Goal: Answer question/provide support: Share knowledge or assist other users

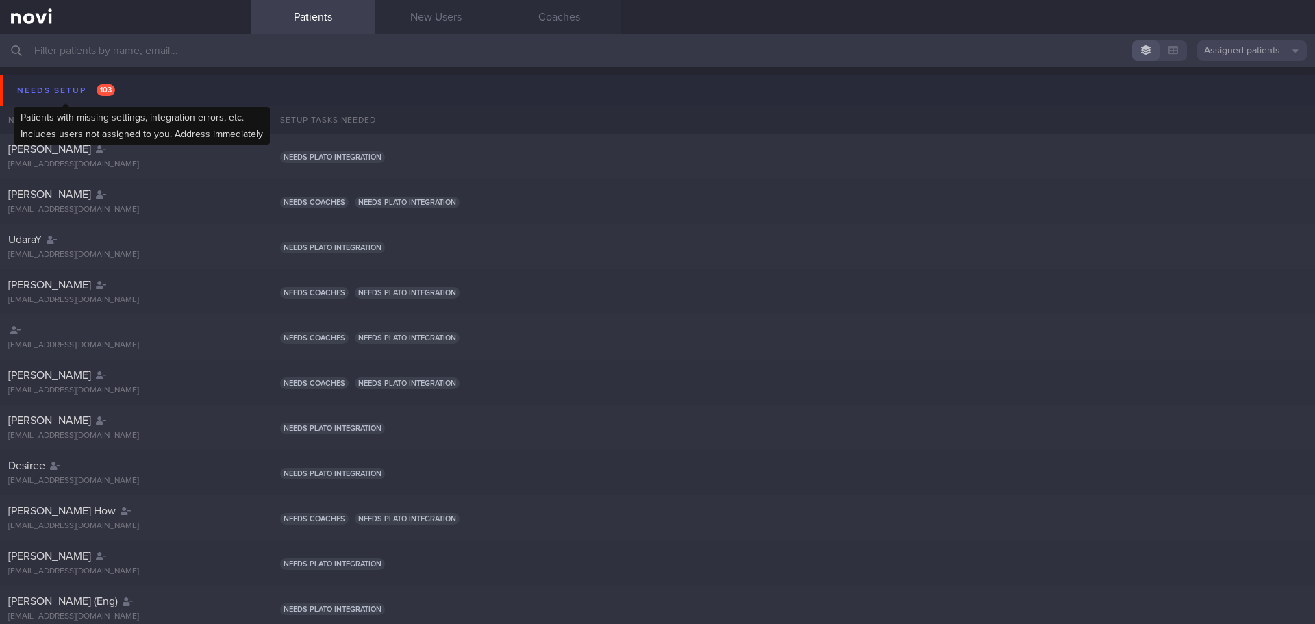
click at [39, 97] on div "Needs setup 103" at bounding box center [66, 90] width 105 height 18
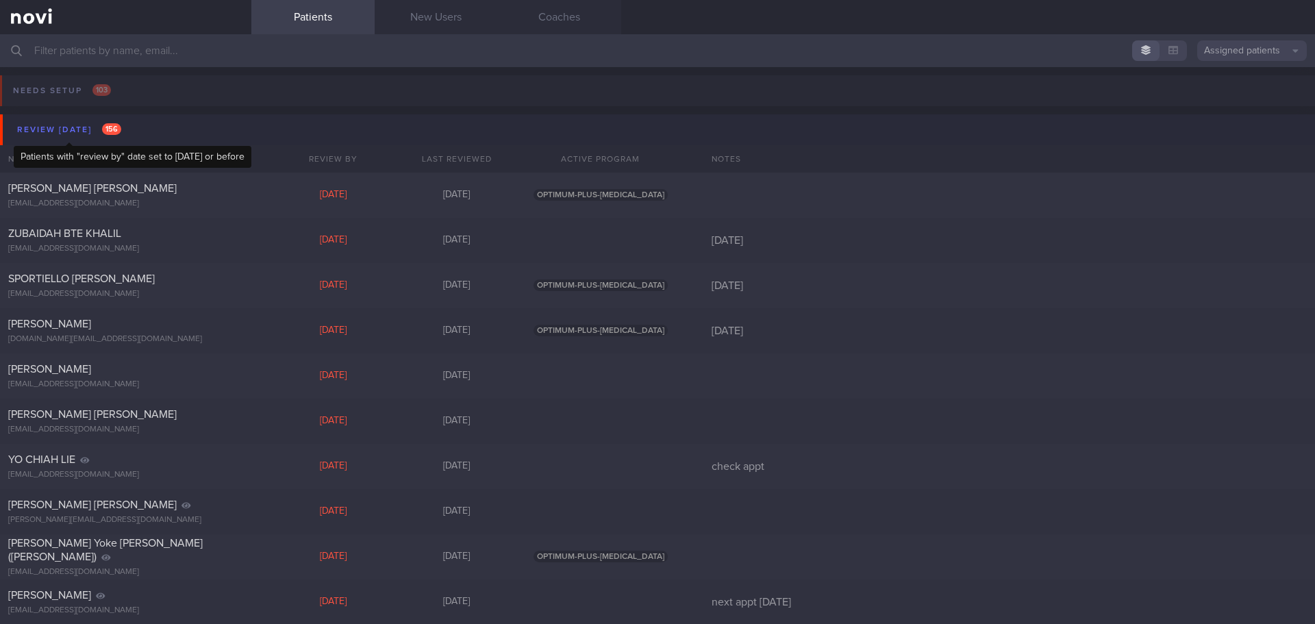
click at [41, 136] on div "Review [DATE] 156" at bounding box center [69, 130] width 111 height 18
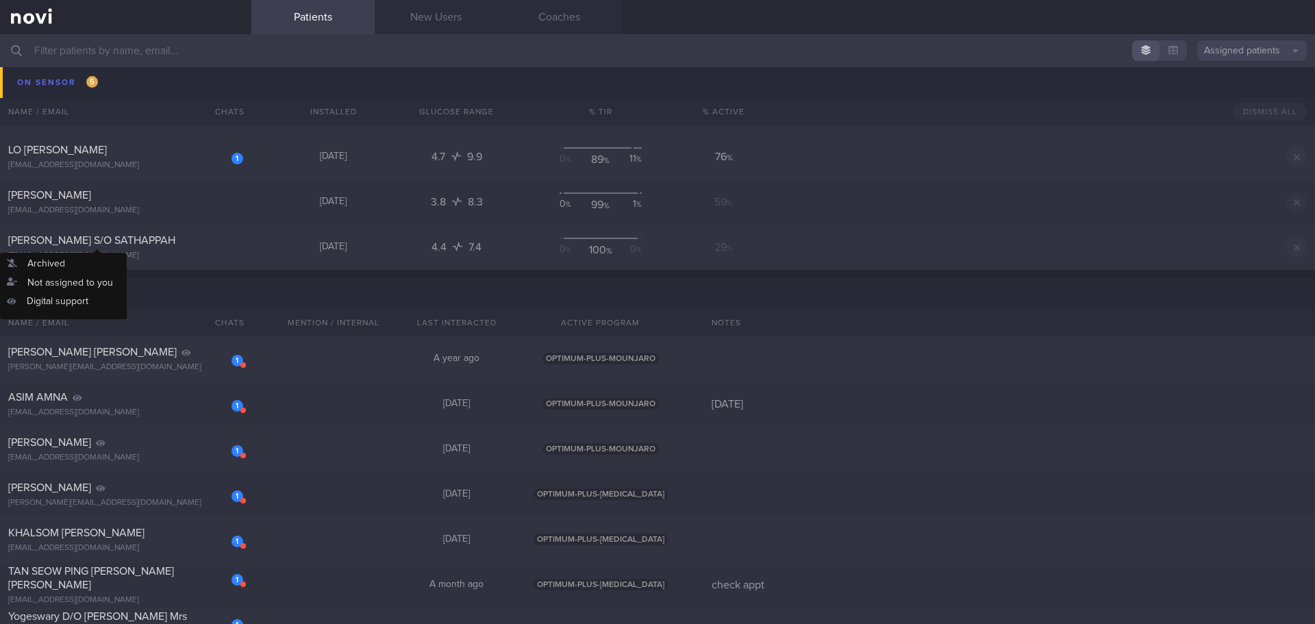
scroll to position [411, 0]
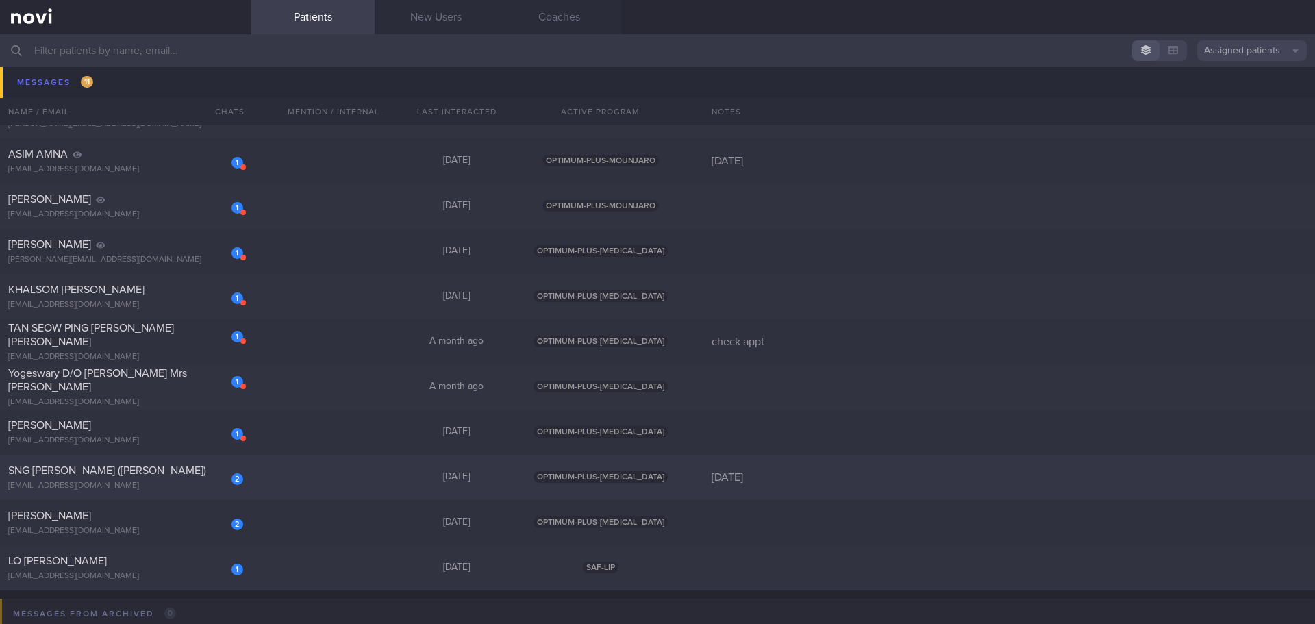
click at [118, 475] on div "SNG [PERSON_NAME] ([PERSON_NAME])" at bounding box center [123, 471] width 231 height 14
select select "9"
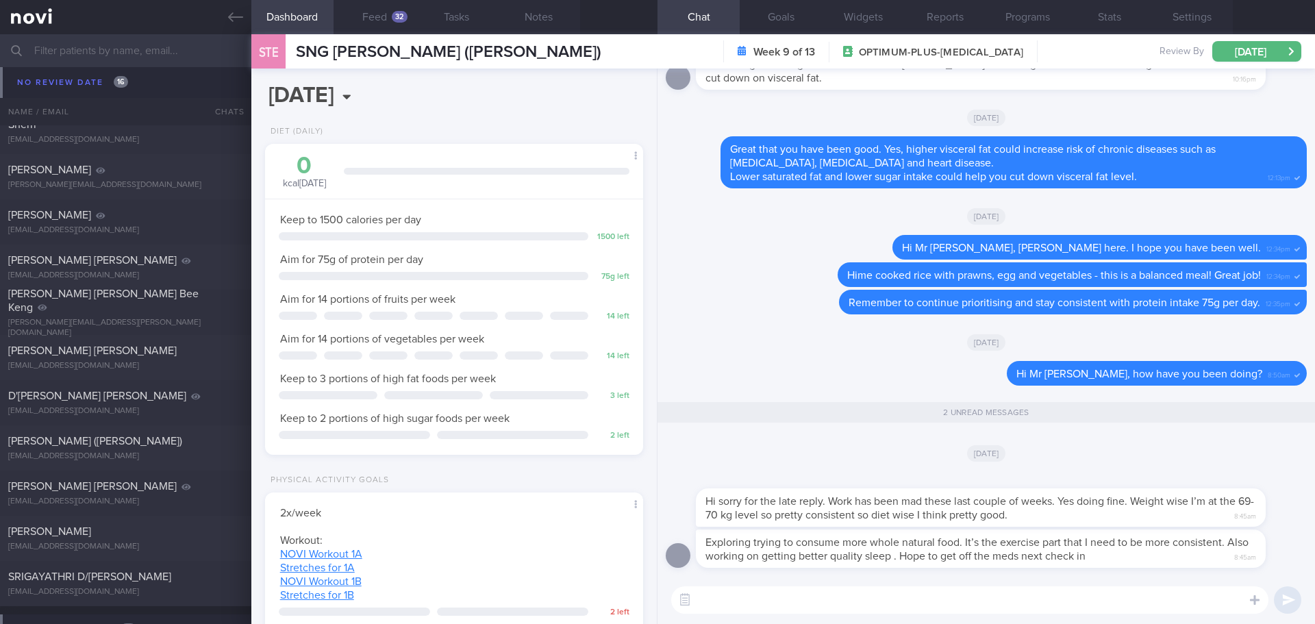
scroll to position [2328, 0]
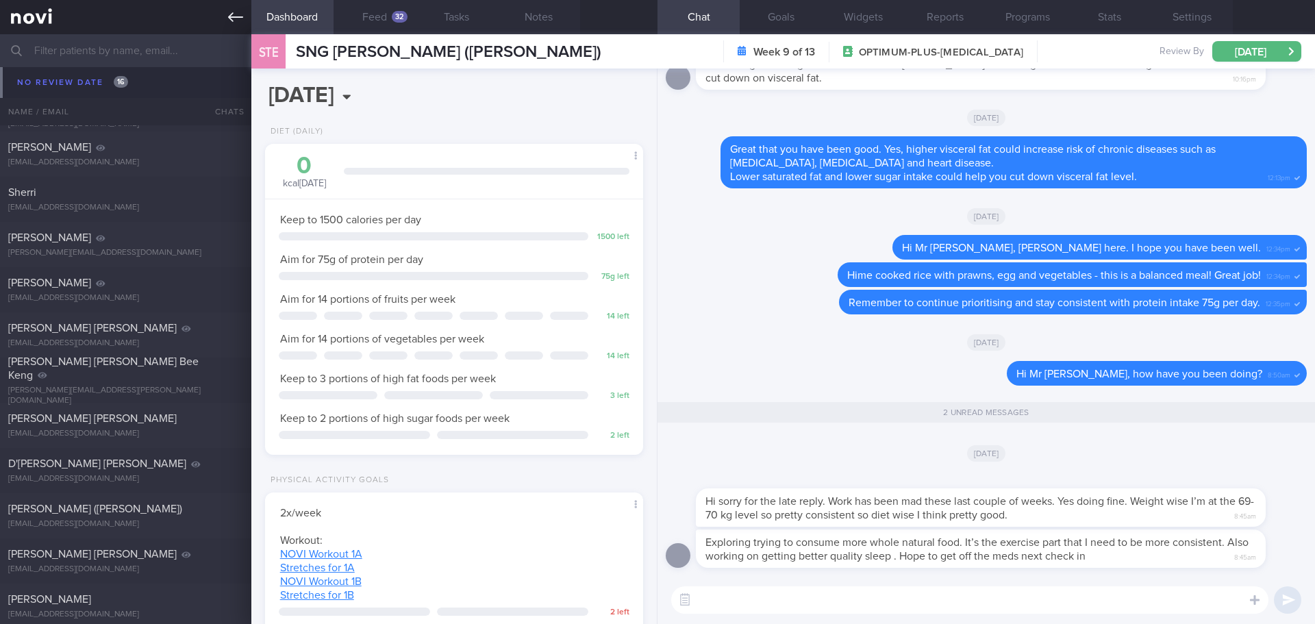
click at [237, 12] on icon at bounding box center [235, 17] width 15 height 15
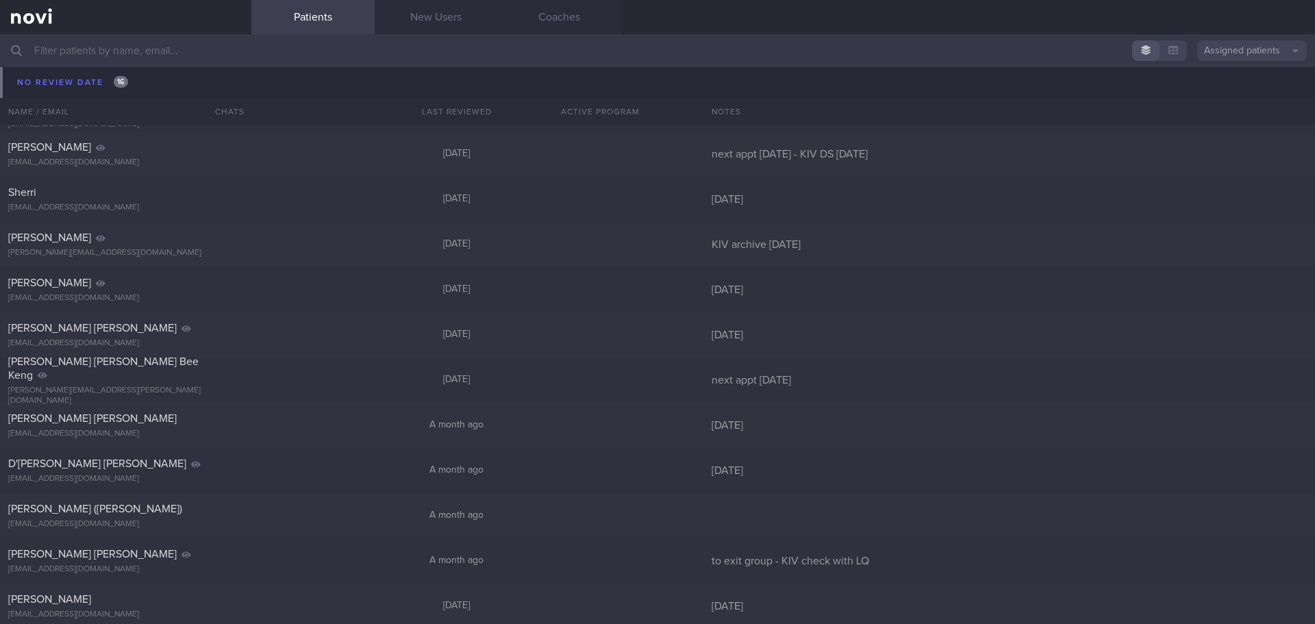
click at [337, 56] on input "text" at bounding box center [657, 50] width 1315 height 33
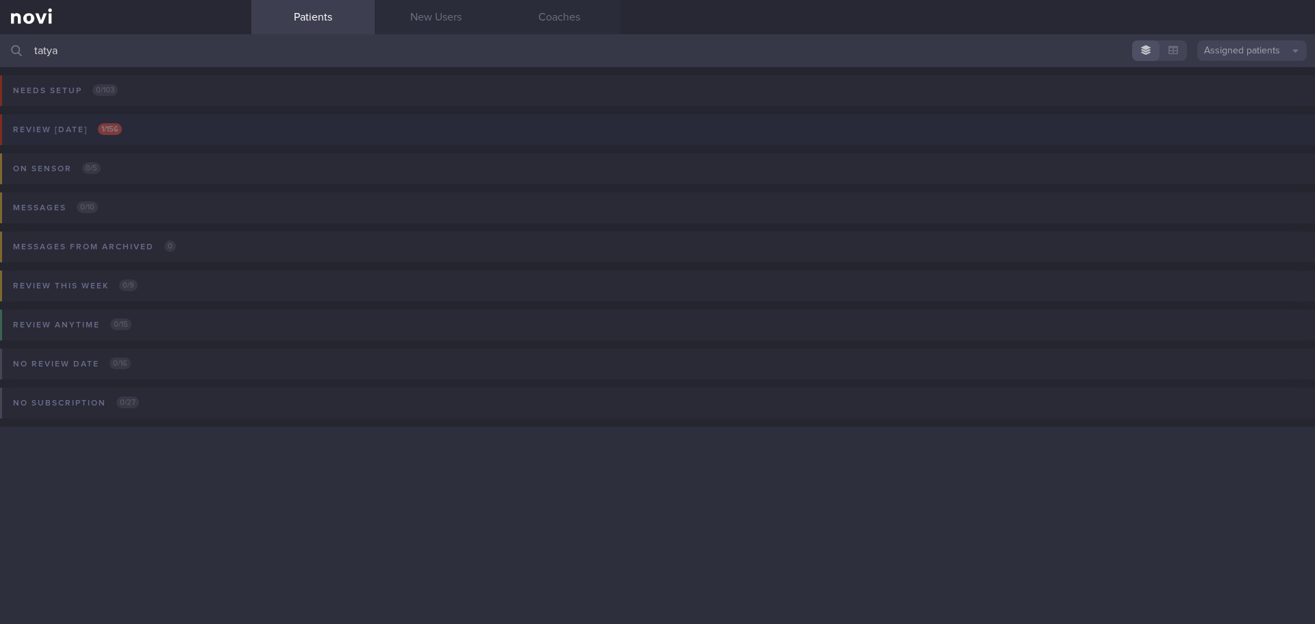
type input "tatya"
click at [135, 125] on button "Review [DATE] 1 / 156" at bounding box center [655, 133] width 1319 height 39
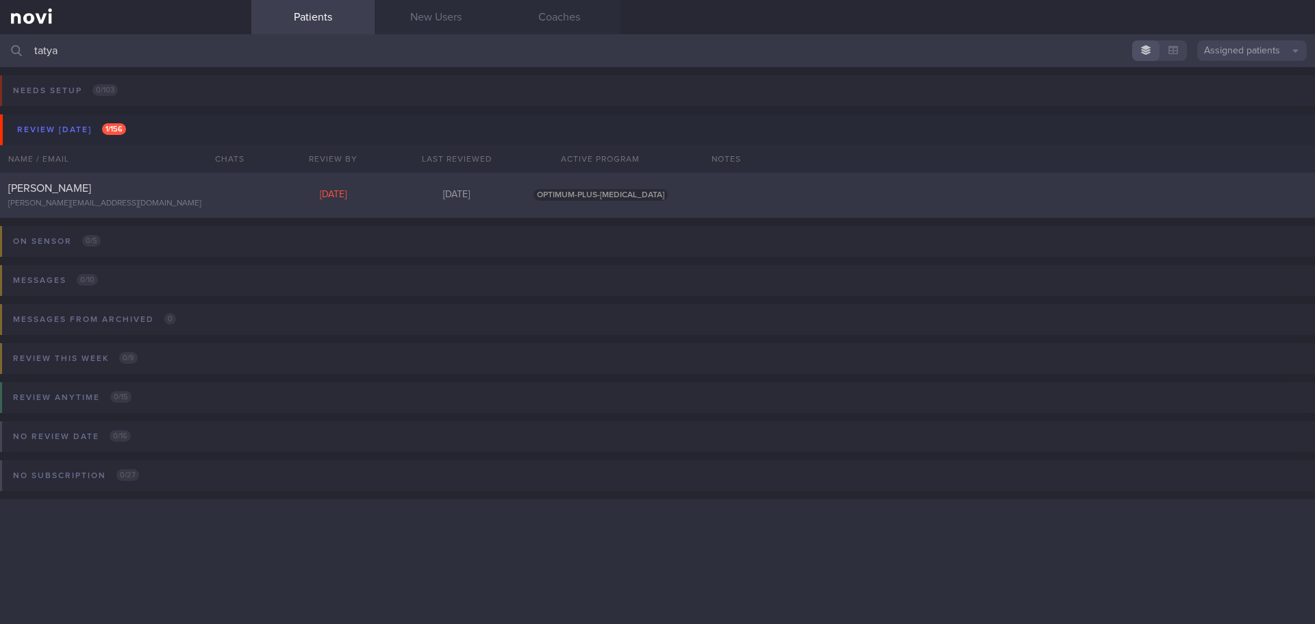
click at [91, 191] on span "[PERSON_NAME]" at bounding box center [49, 188] width 83 height 11
select select "8"
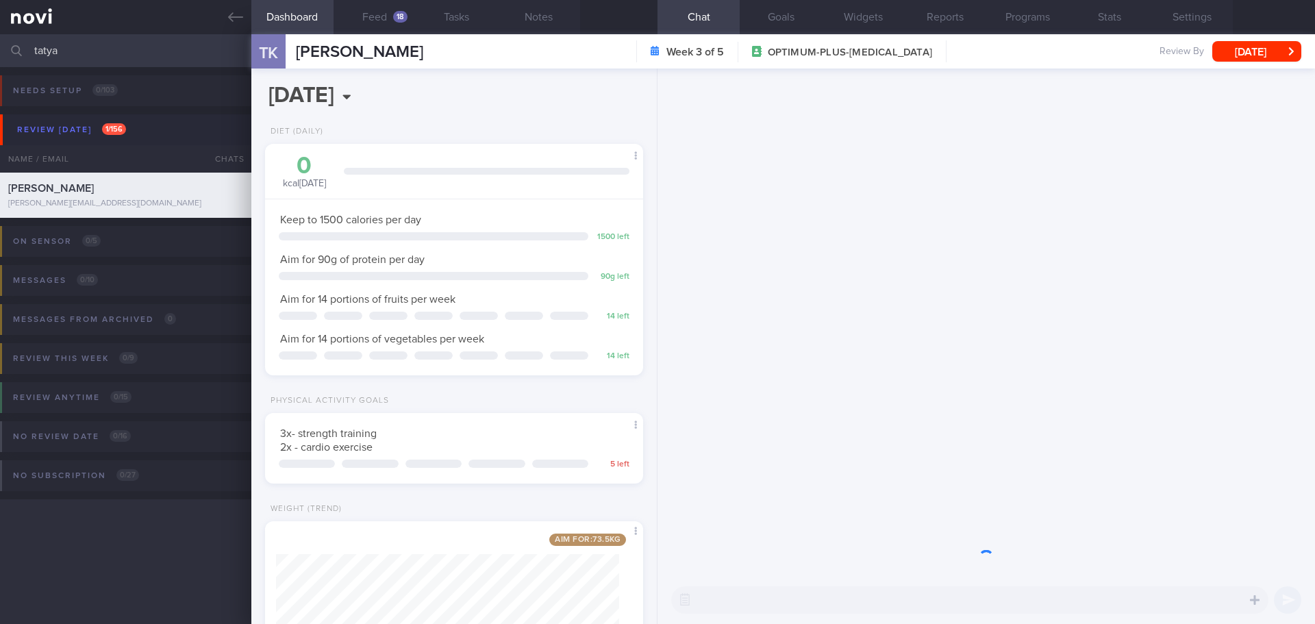
scroll to position [191, 344]
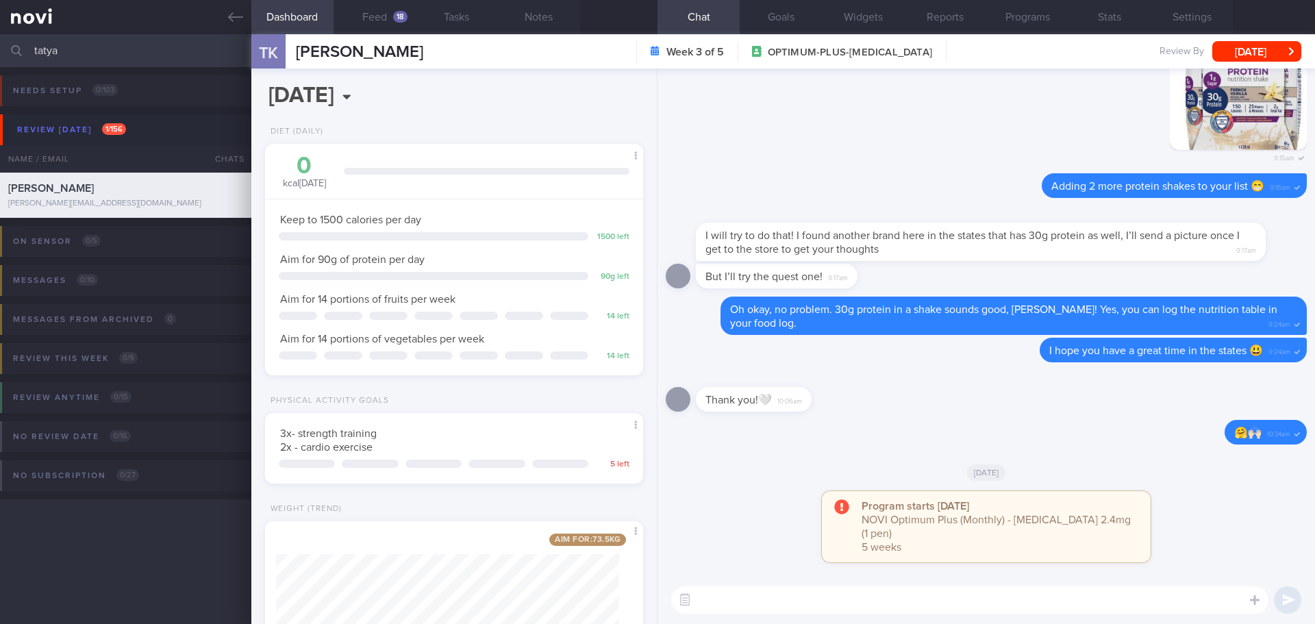
click at [925, 420] on div "Thank you!🤍 10:06am" at bounding box center [986, 394] width 641 height 49
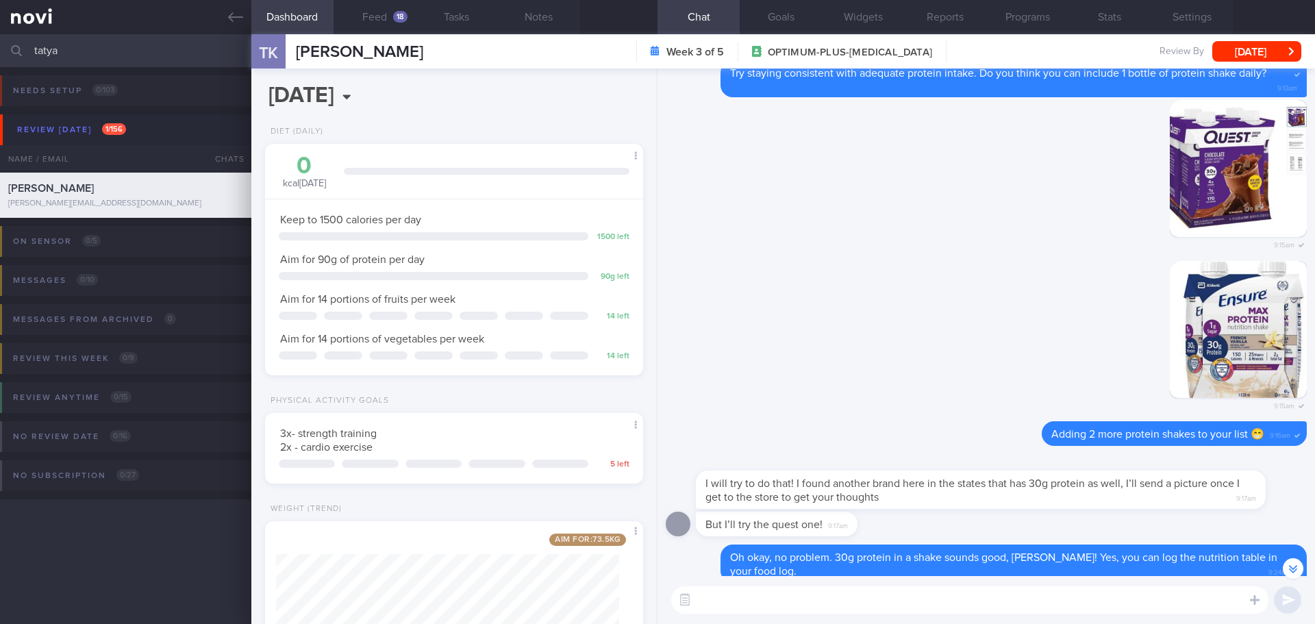
scroll to position [1, 0]
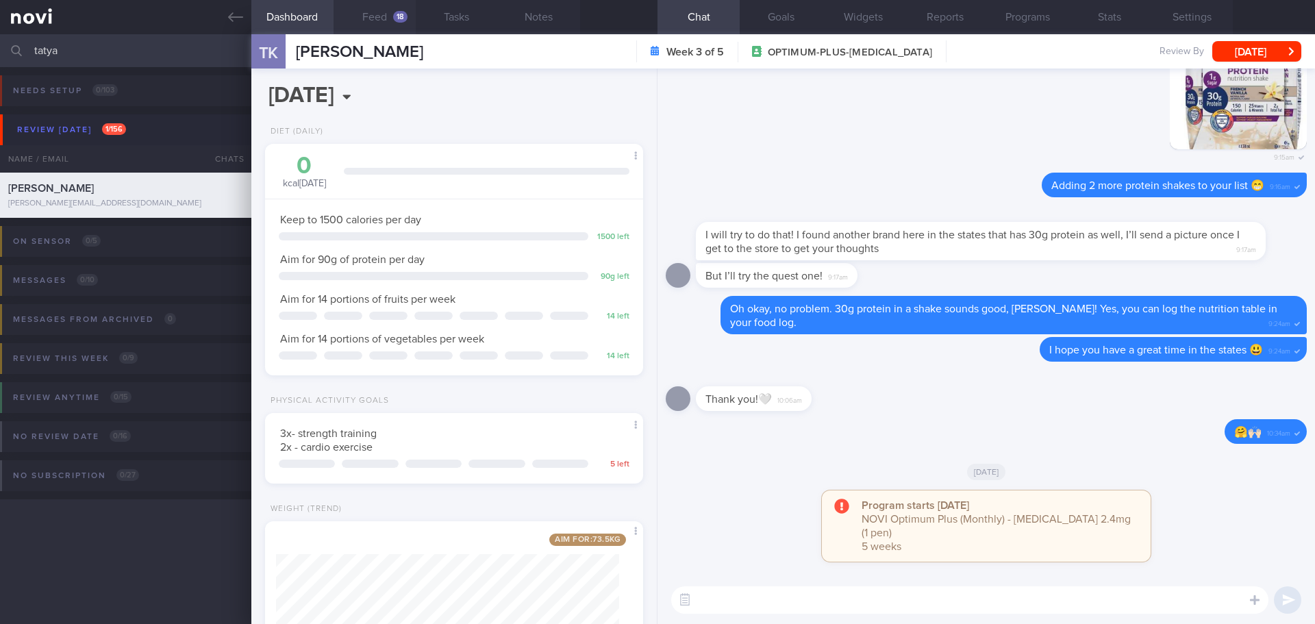
click at [370, 17] on button "Feed 18" at bounding box center [375, 17] width 82 height 34
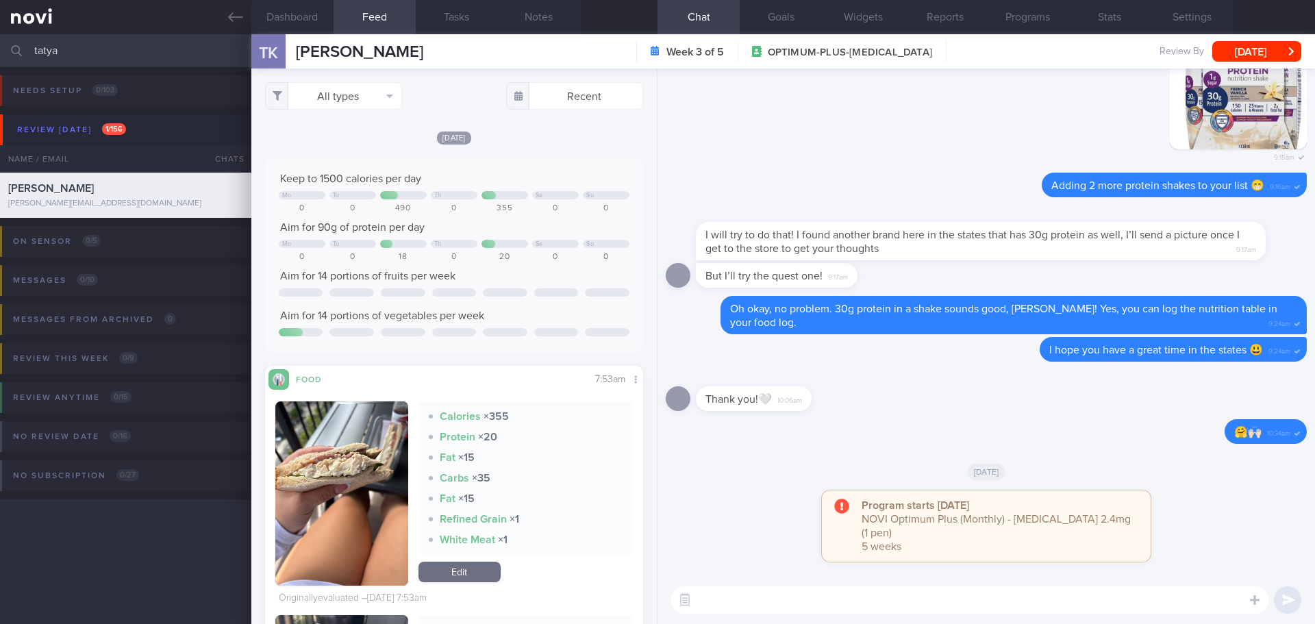
click at [357, 134] on div "[DATE]" at bounding box center [454, 137] width 378 height 14
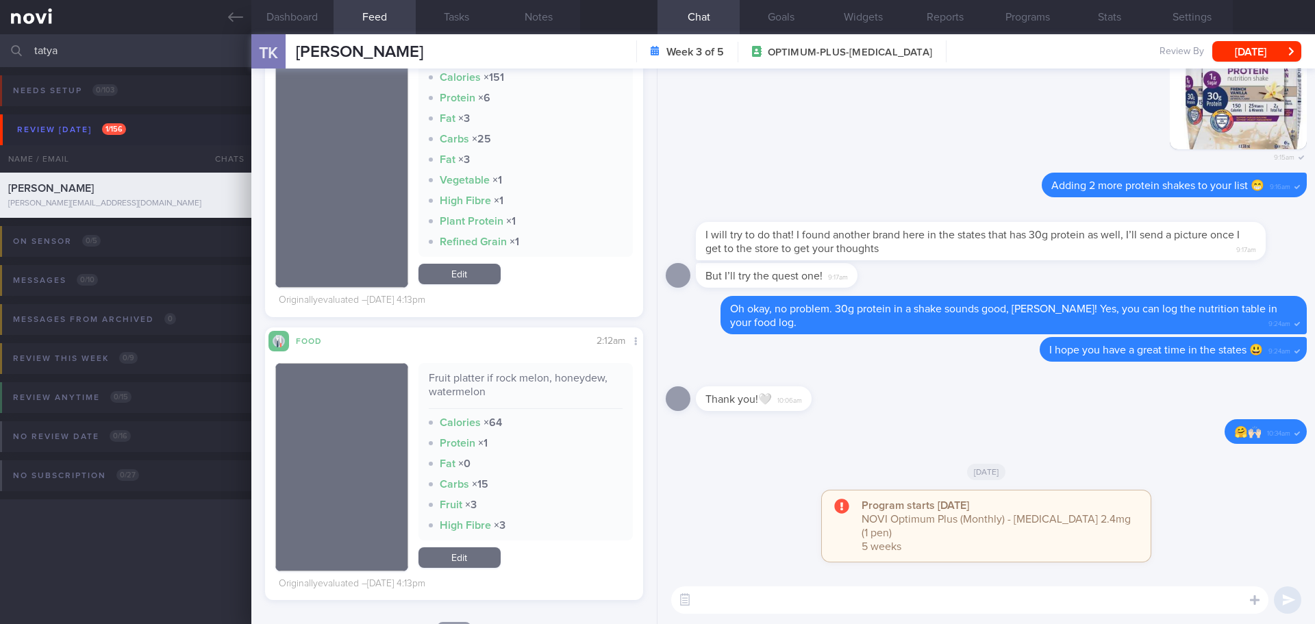
scroll to position [4478, 0]
click at [759, 605] on textarea at bounding box center [969, 599] width 597 height 27
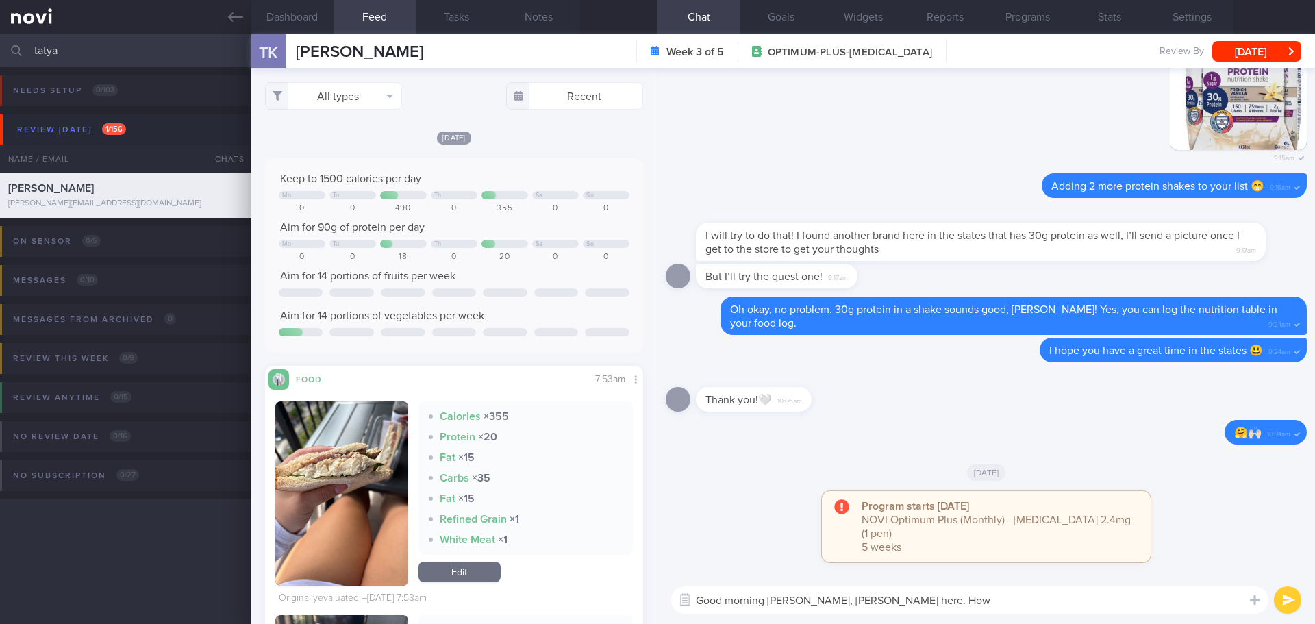
scroll to position [1, 0]
click at [1022, 13] on button "Programs" at bounding box center [1027, 17] width 82 height 34
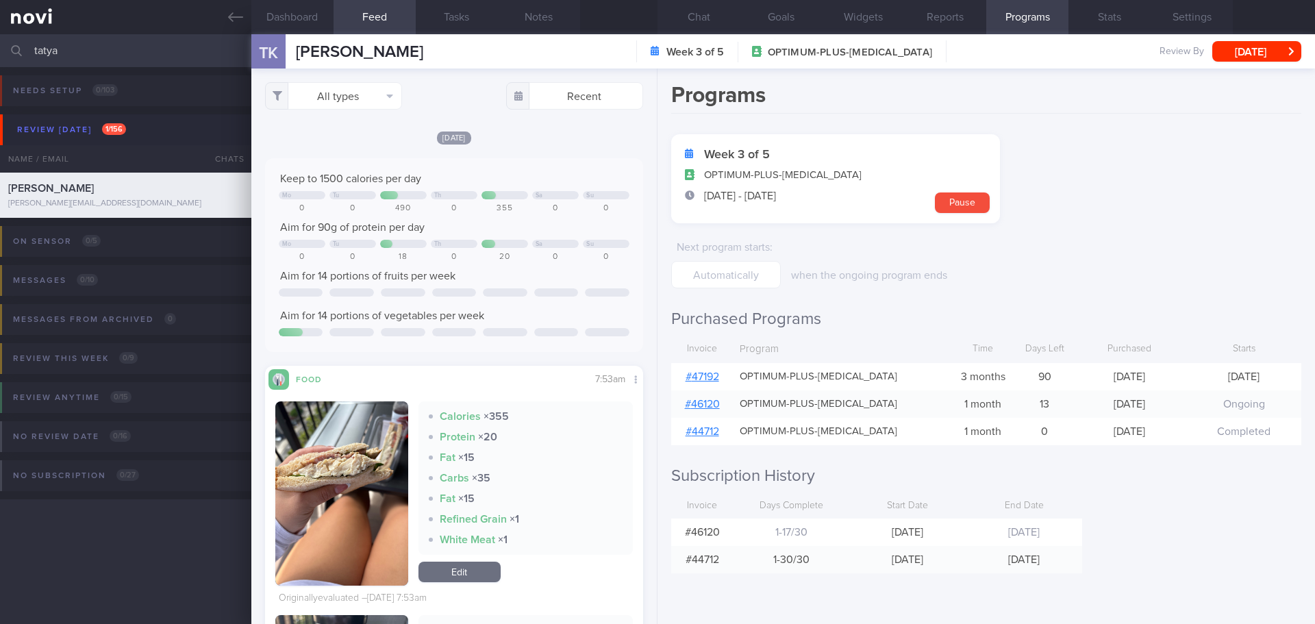
click at [712, 373] on link "# 47192" at bounding box center [703, 376] width 34 height 11
click at [697, 20] on button "Chat" at bounding box center [698, 17] width 82 height 34
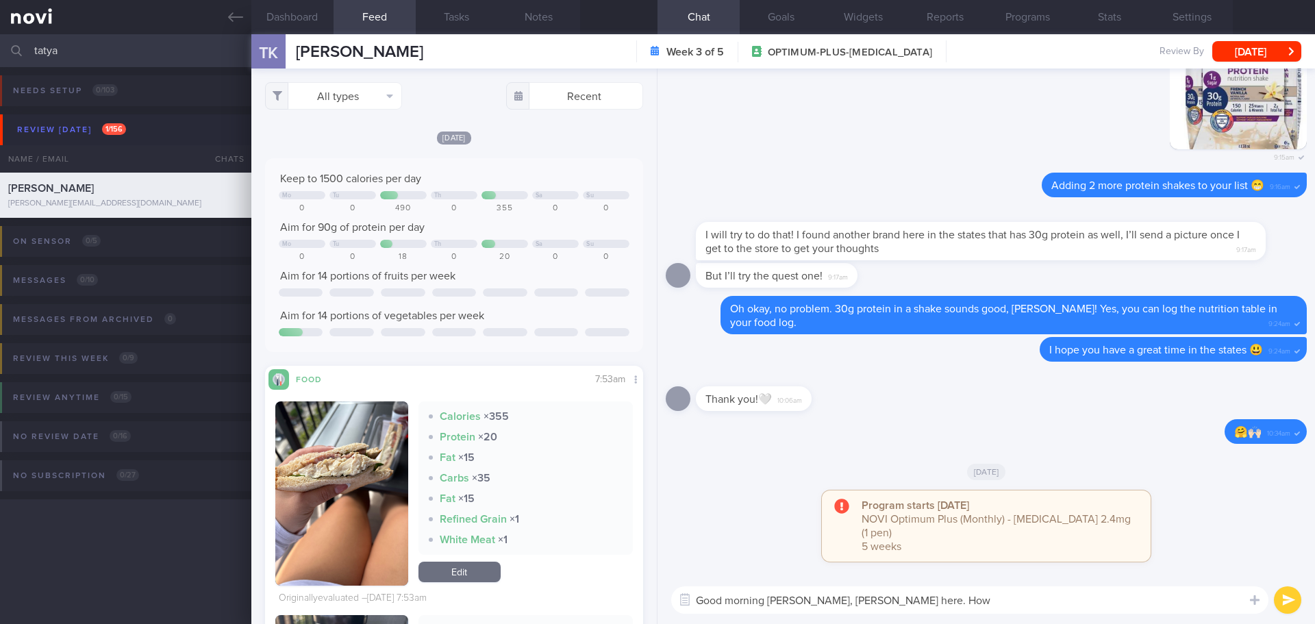
click at [942, 607] on textarea "Good morning [PERSON_NAME], [PERSON_NAME] here. How" at bounding box center [969, 599] width 597 height 27
type textarea "Good morning [PERSON_NAME], [PERSON_NAME] here. How are you coping with your me…"
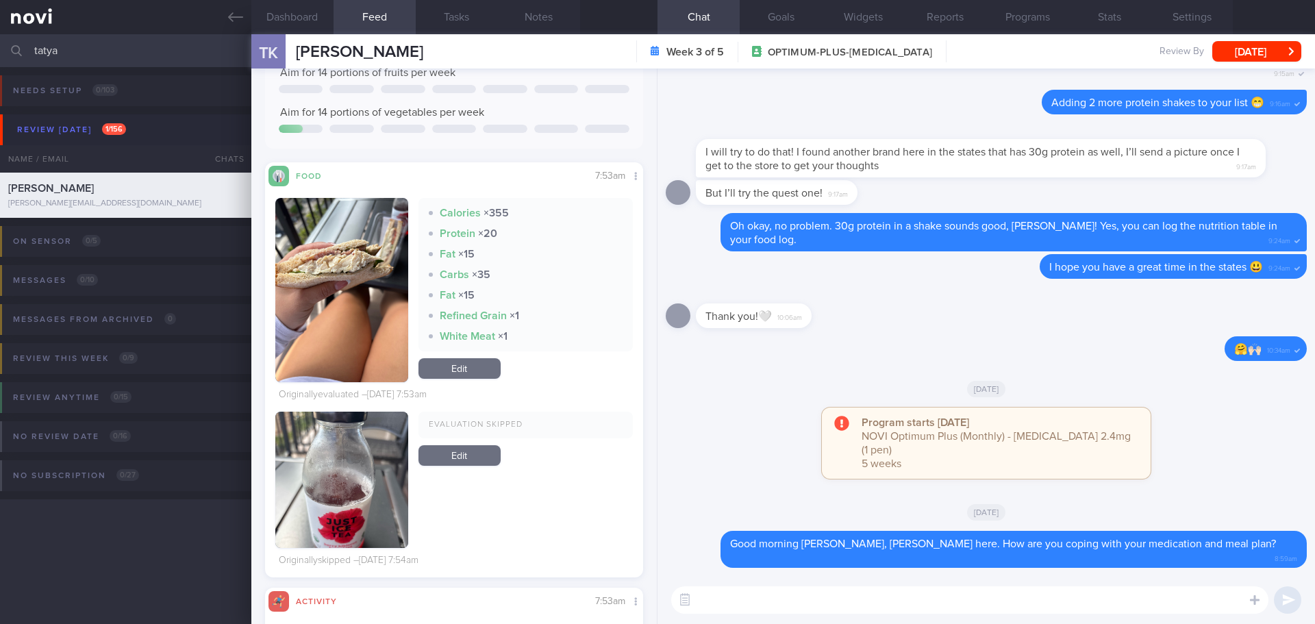
scroll to position [205, 0]
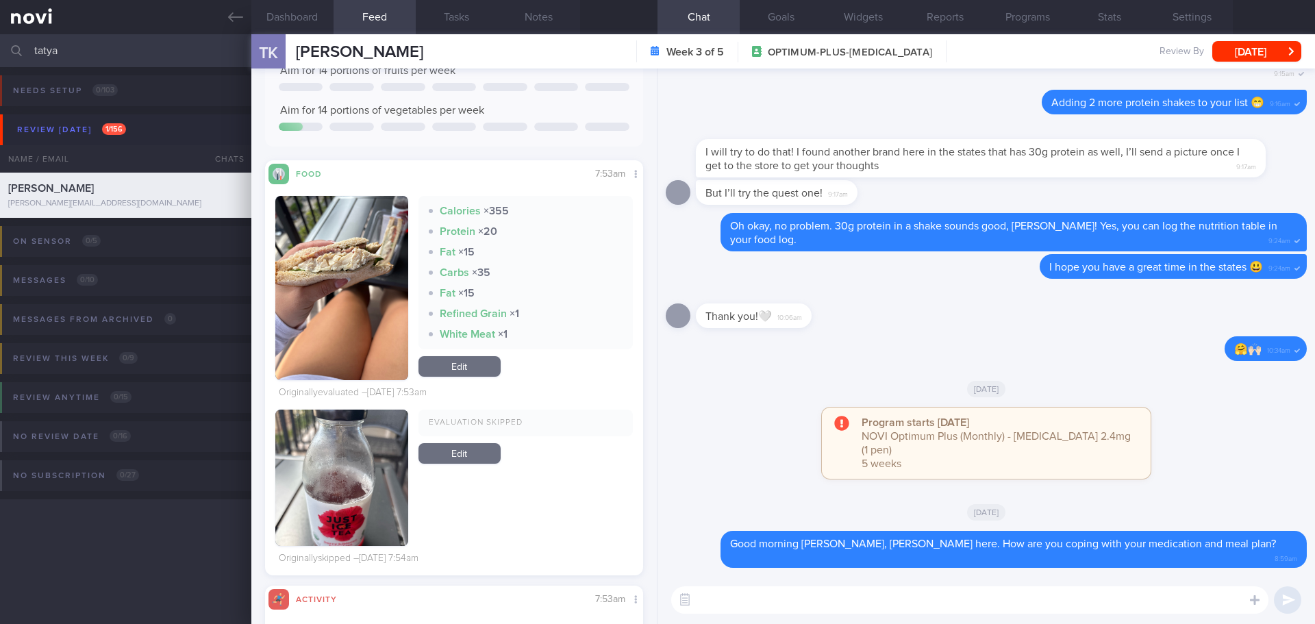
click at [366, 257] on button "button" at bounding box center [341, 288] width 133 height 184
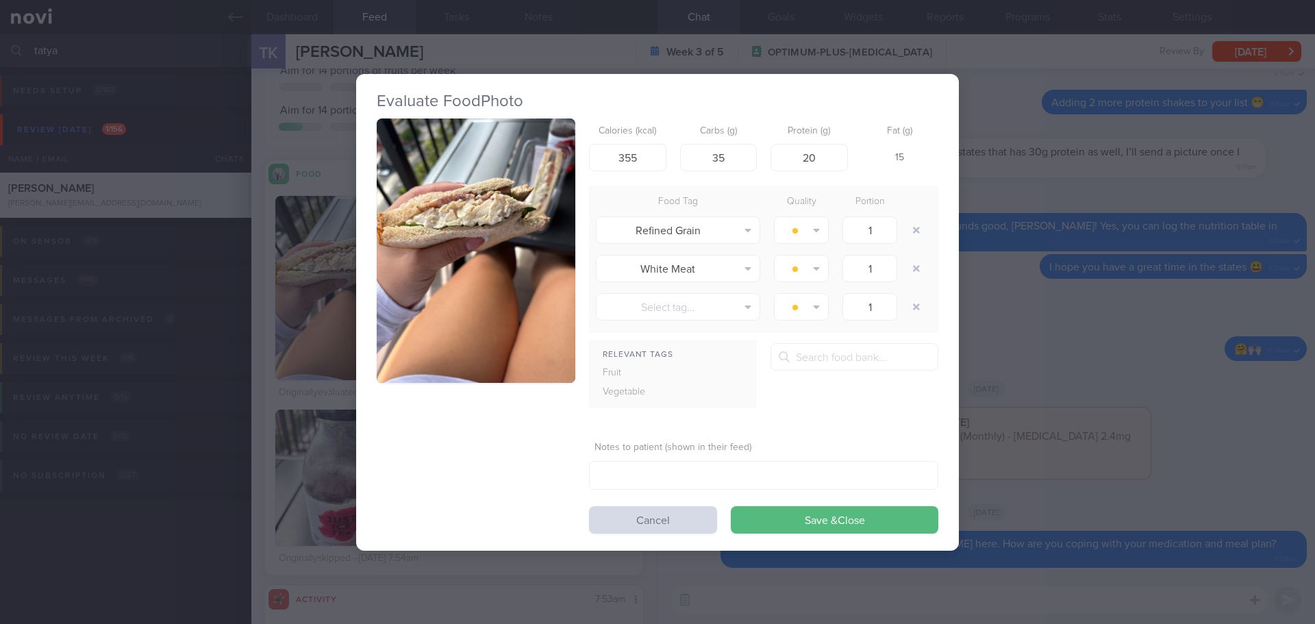
click at [433, 218] on button "button" at bounding box center [476, 250] width 199 height 265
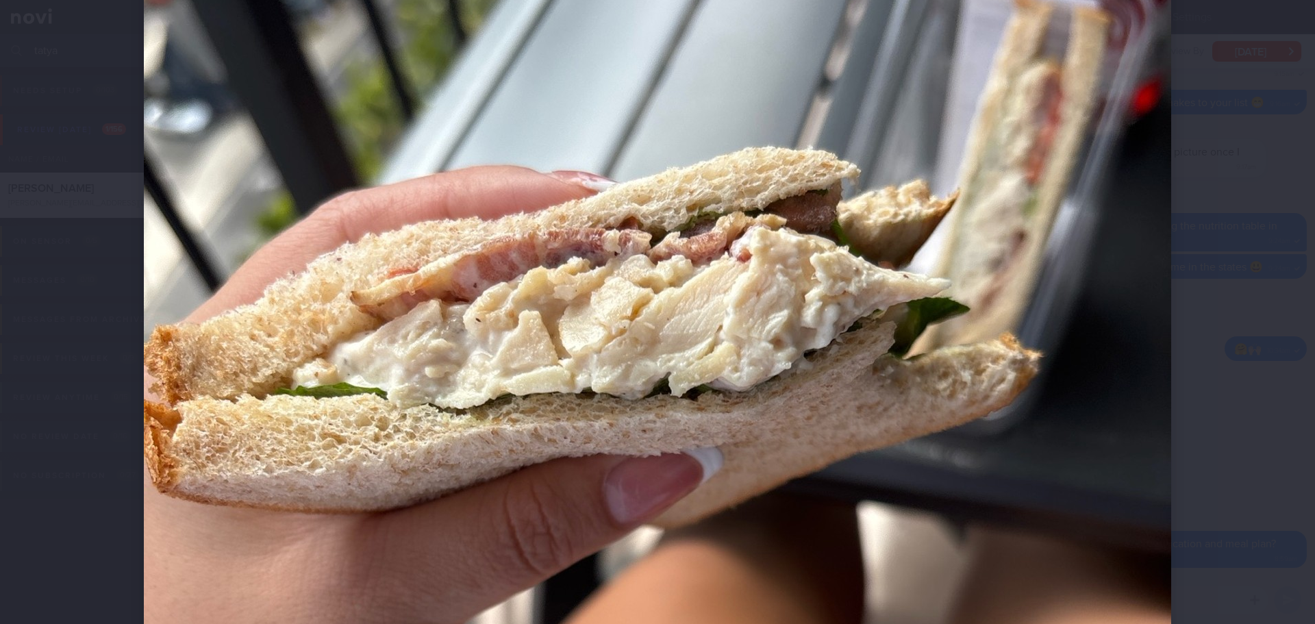
scroll to position [205, 0]
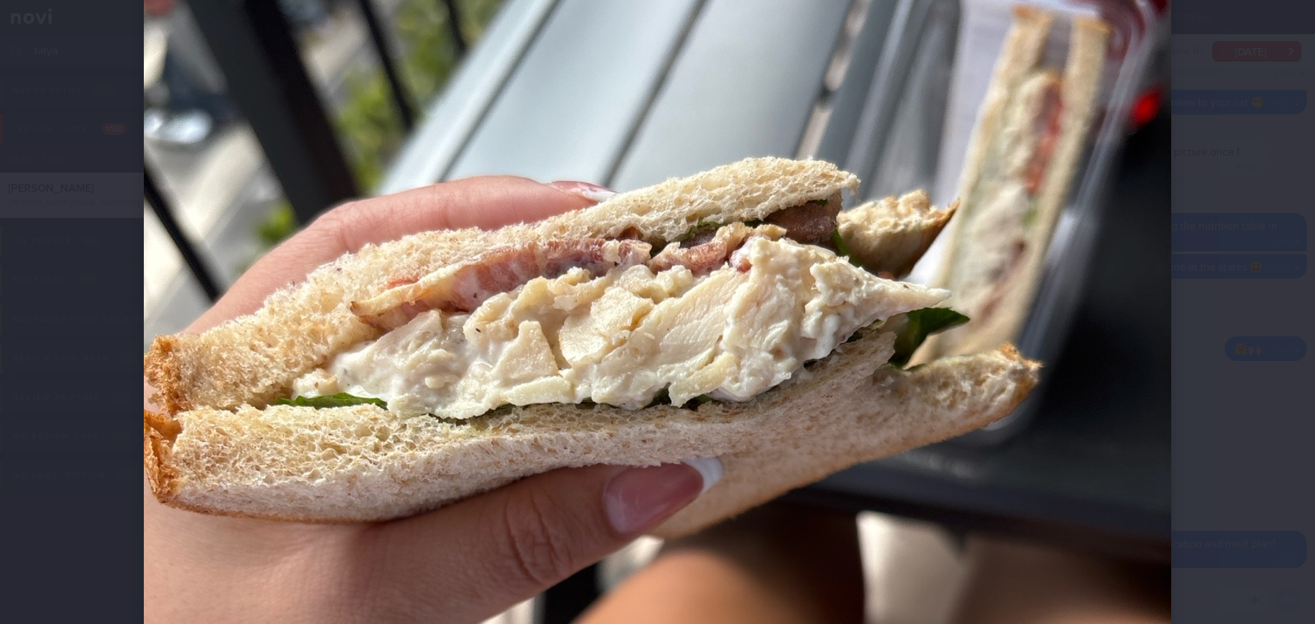
click at [1234, 245] on div at bounding box center [657, 312] width 1315 height 624
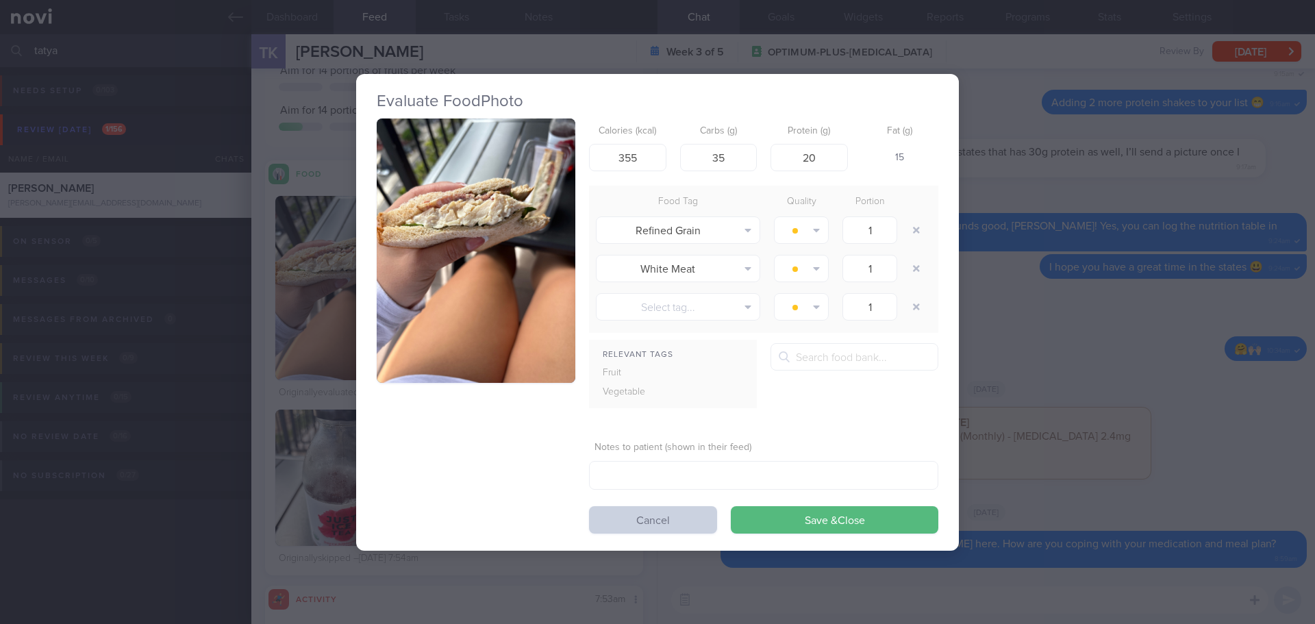
click at [668, 526] on button "Cancel" at bounding box center [653, 519] width 128 height 27
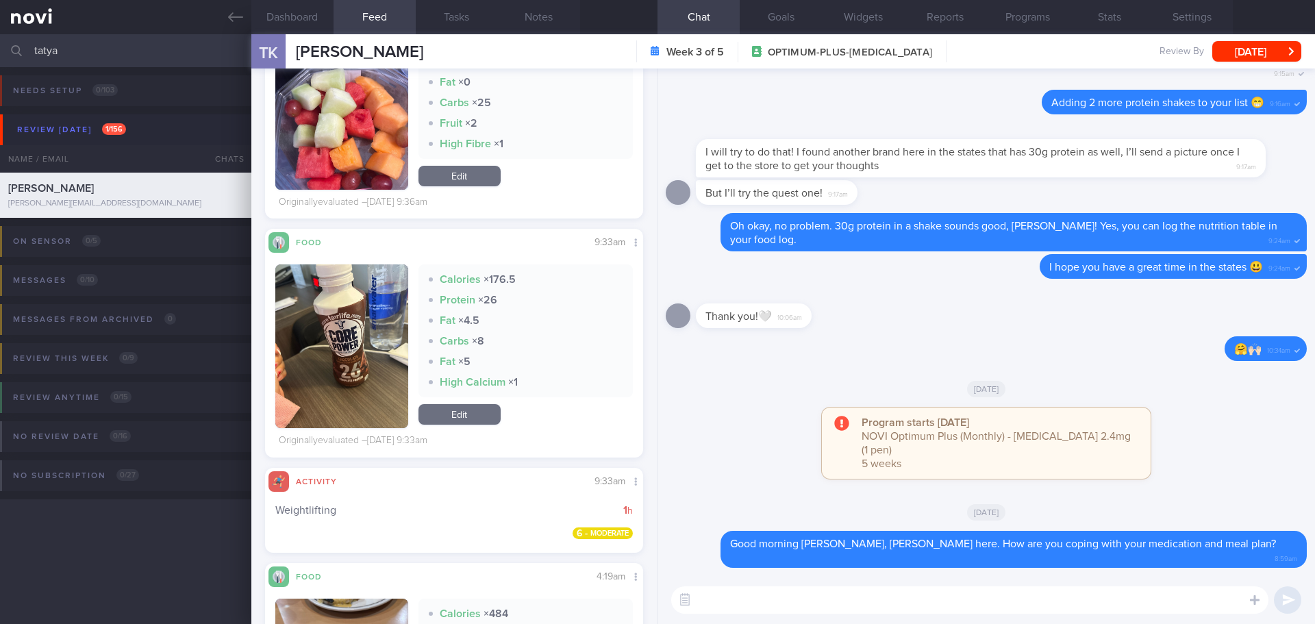
scroll to position [1781, 0]
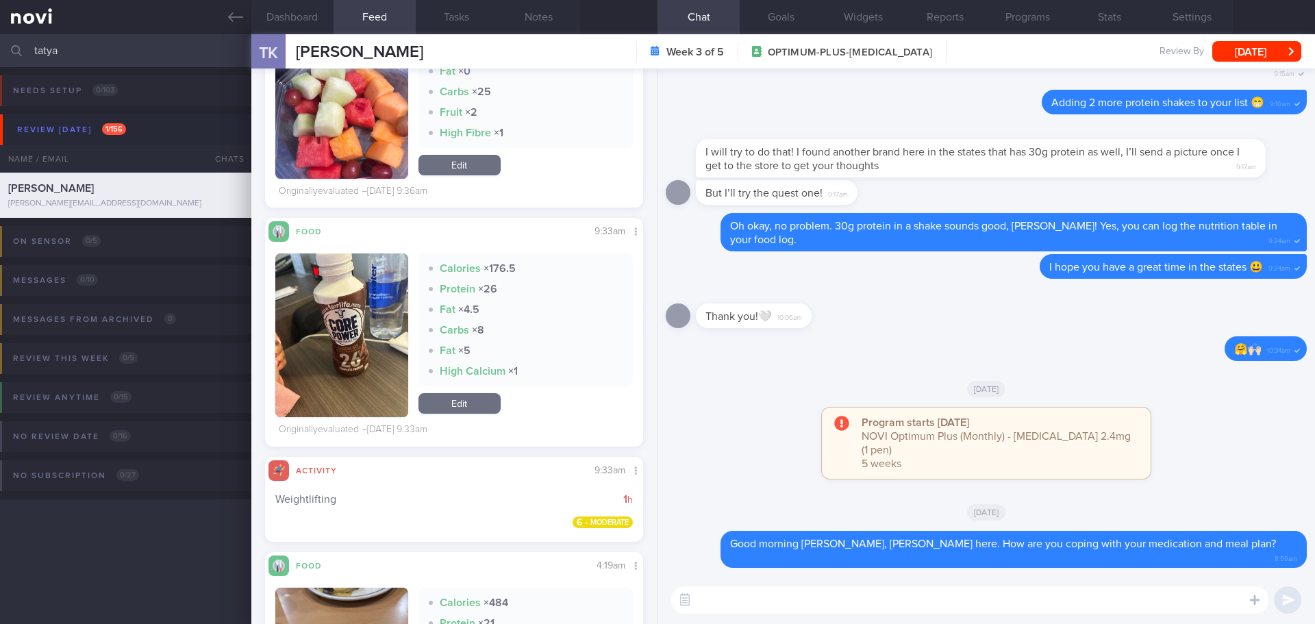
click at [372, 304] on button "button" at bounding box center [341, 335] width 133 height 164
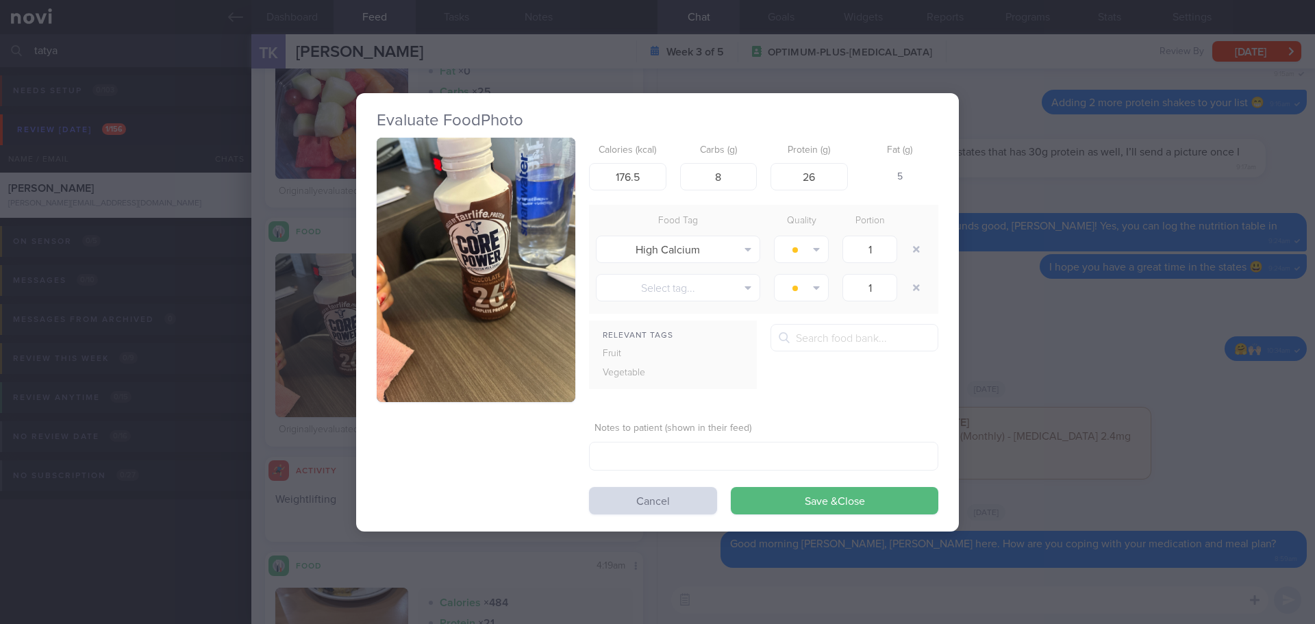
click at [440, 239] on button "button" at bounding box center [476, 270] width 199 height 265
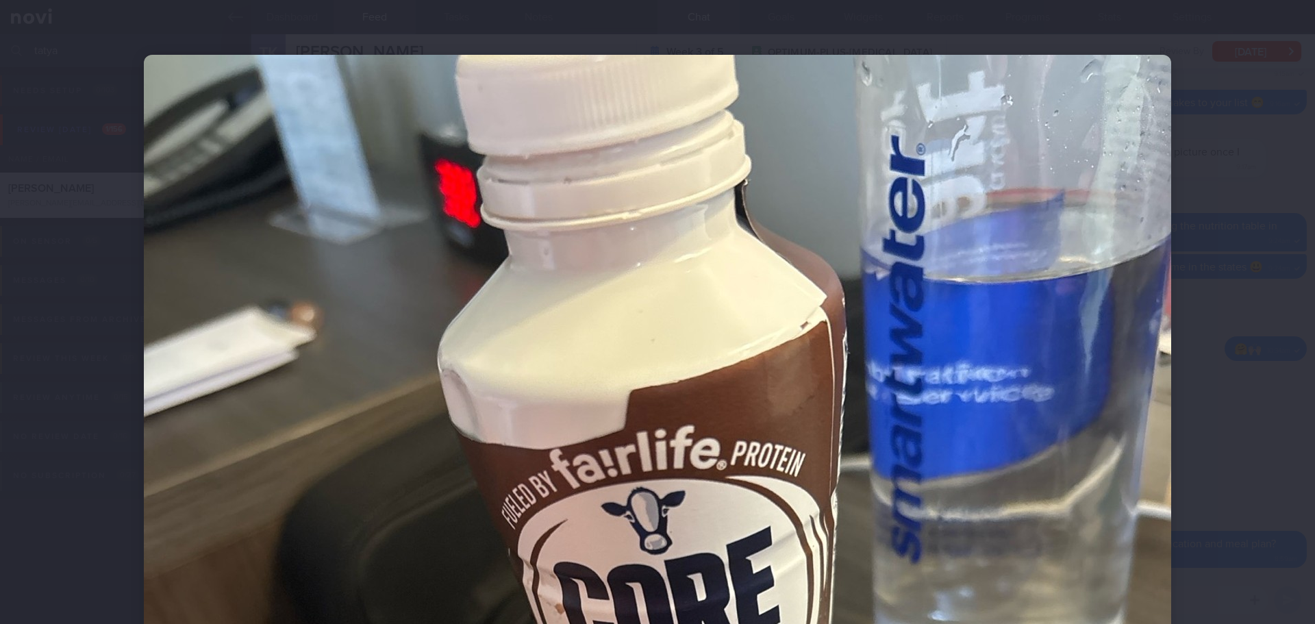
scroll to position [411, 0]
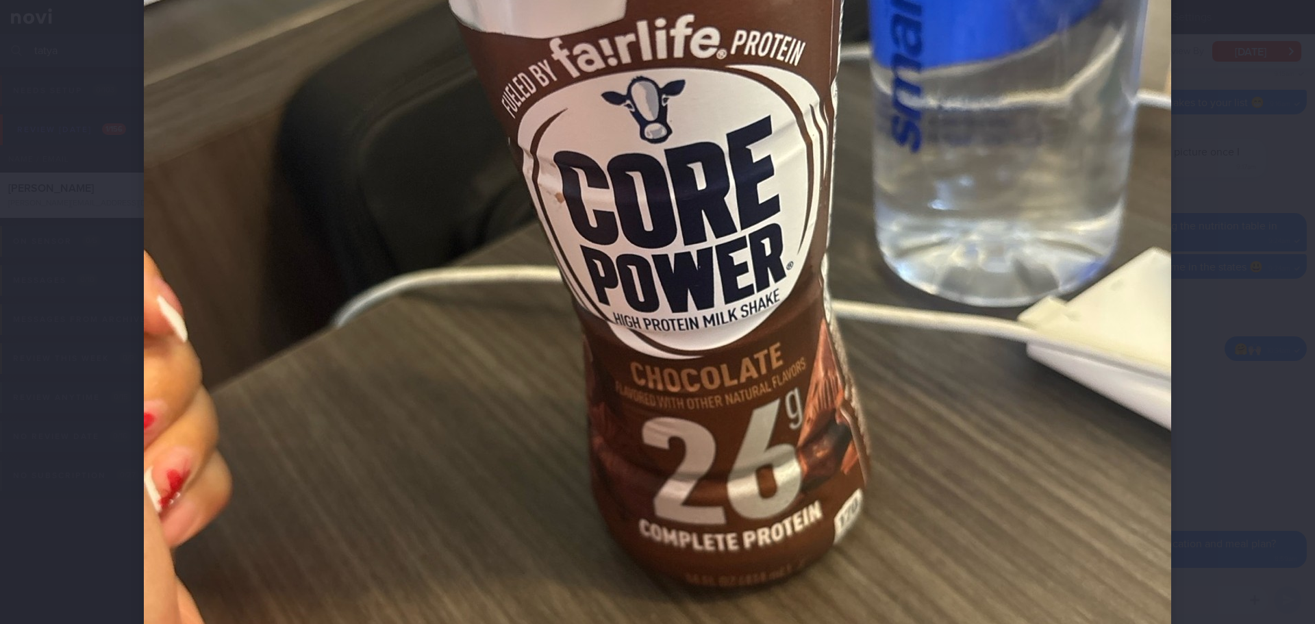
click at [1201, 237] on div at bounding box center [657, 328] width 1137 height 1479
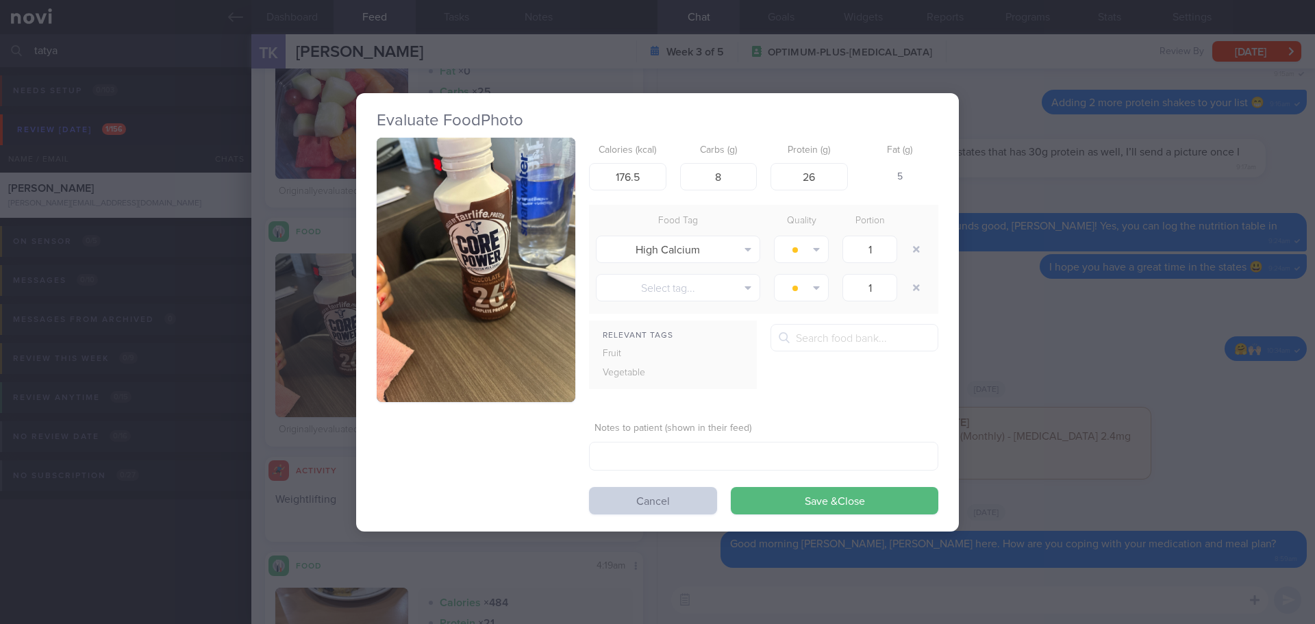
click at [616, 493] on button "Cancel" at bounding box center [653, 500] width 128 height 27
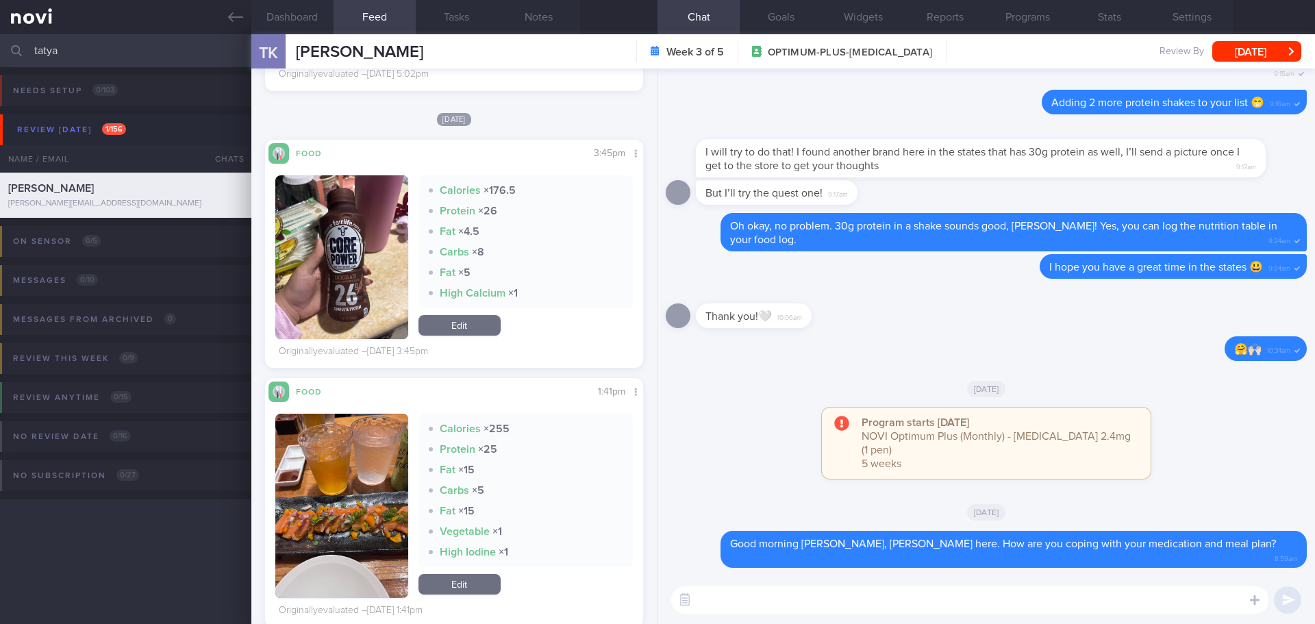
scroll to position [3150, 0]
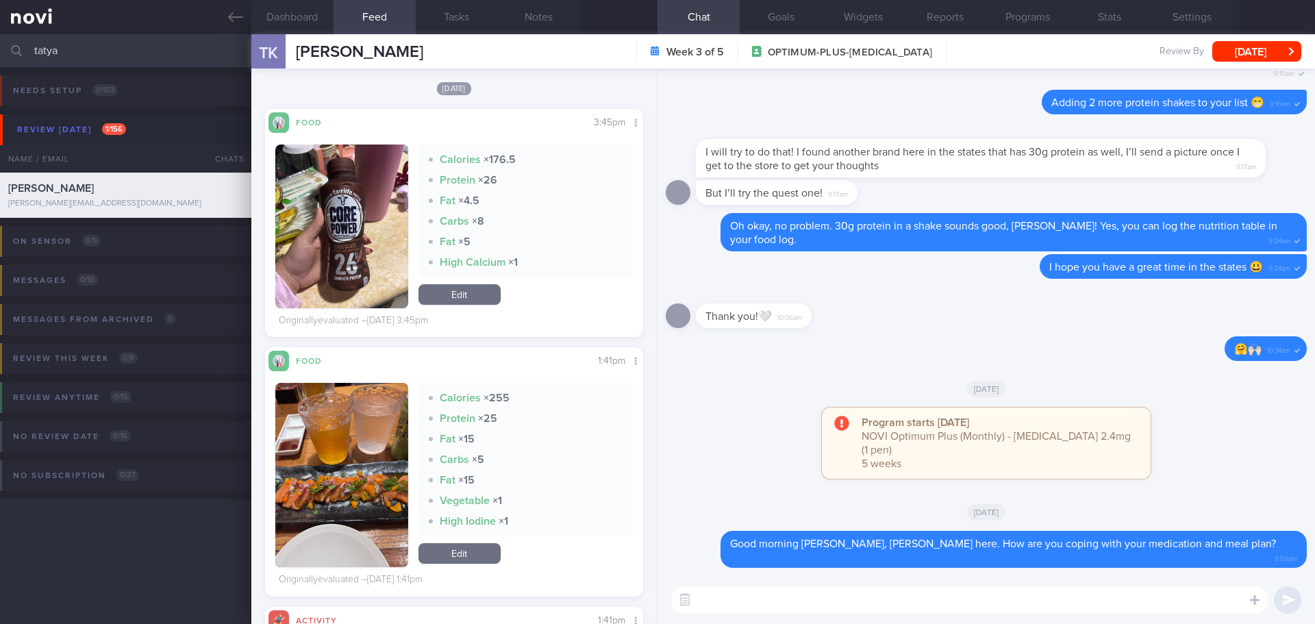
click at [336, 246] on button "button" at bounding box center [341, 226] width 133 height 164
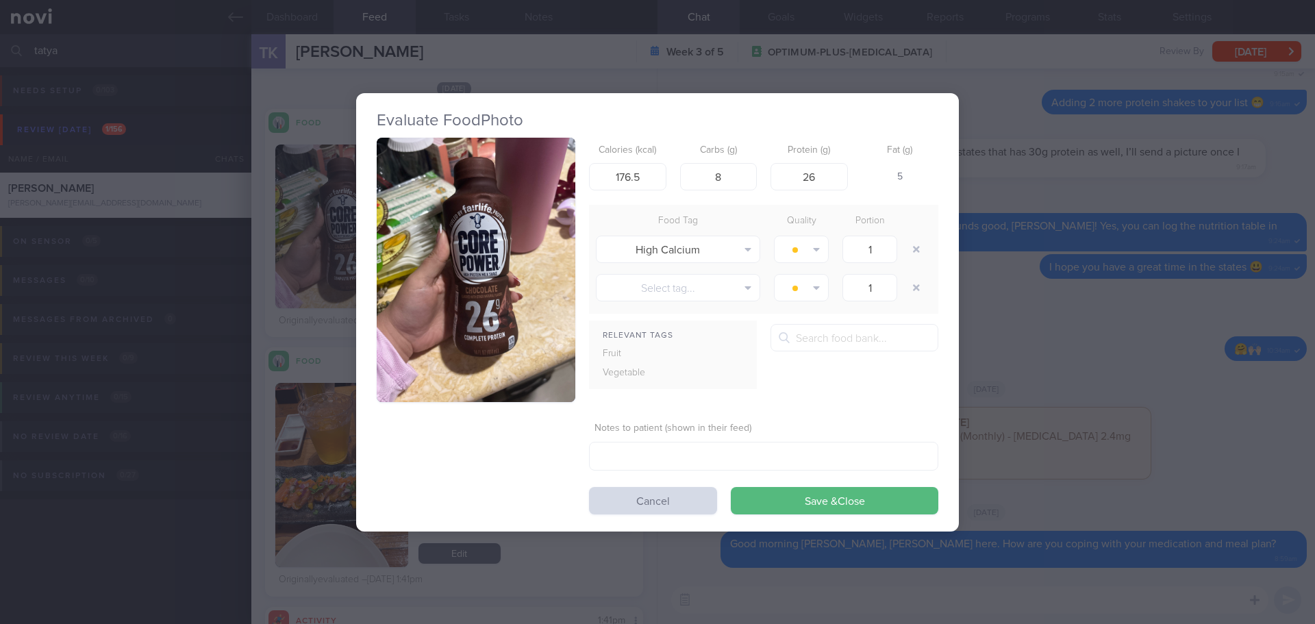
click at [429, 185] on img "button" at bounding box center [476, 270] width 199 height 265
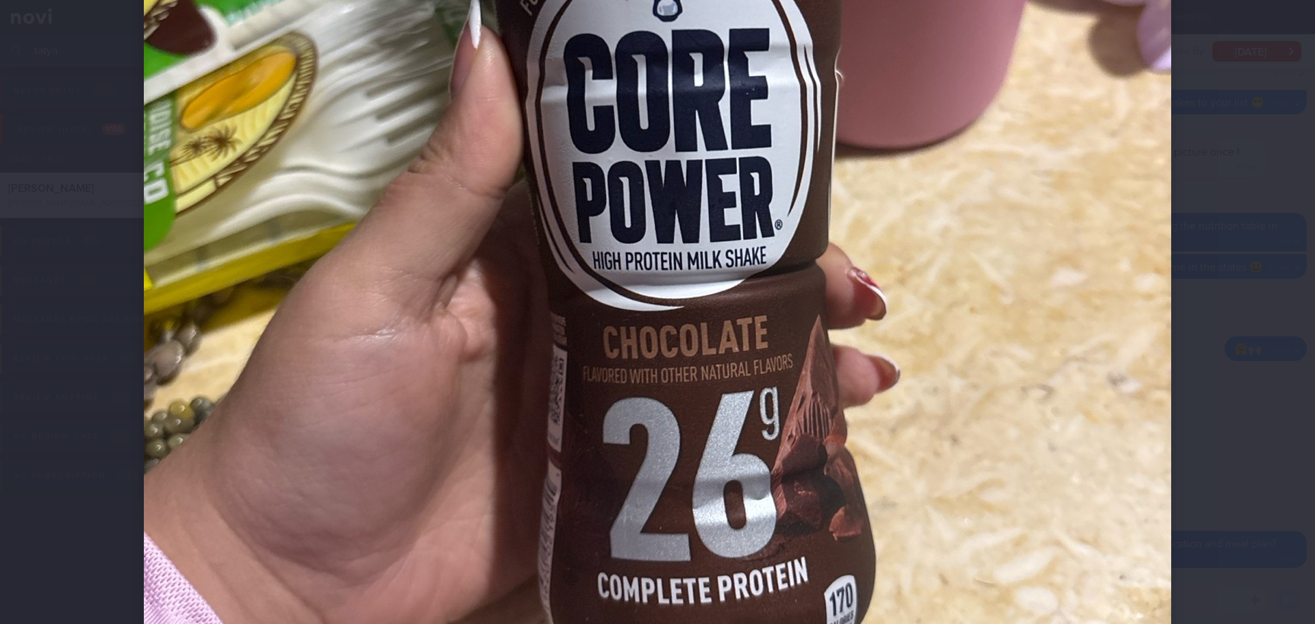
scroll to position [479, 0]
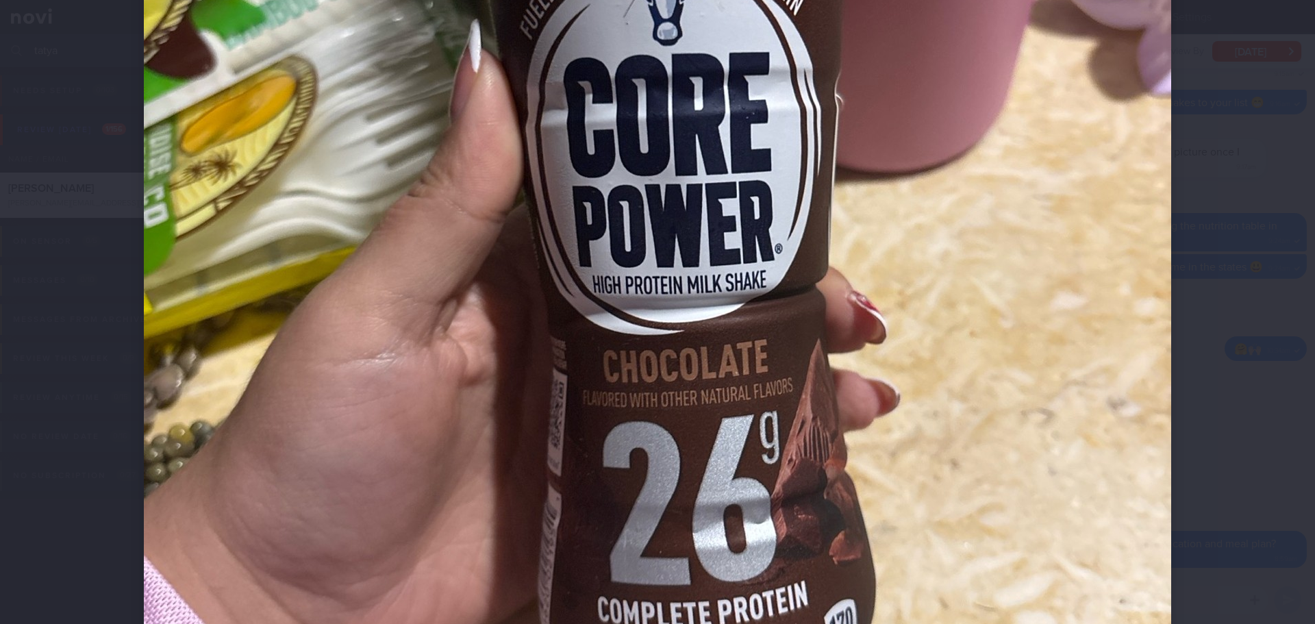
click at [1256, 286] on div at bounding box center [657, 312] width 1315 height 624
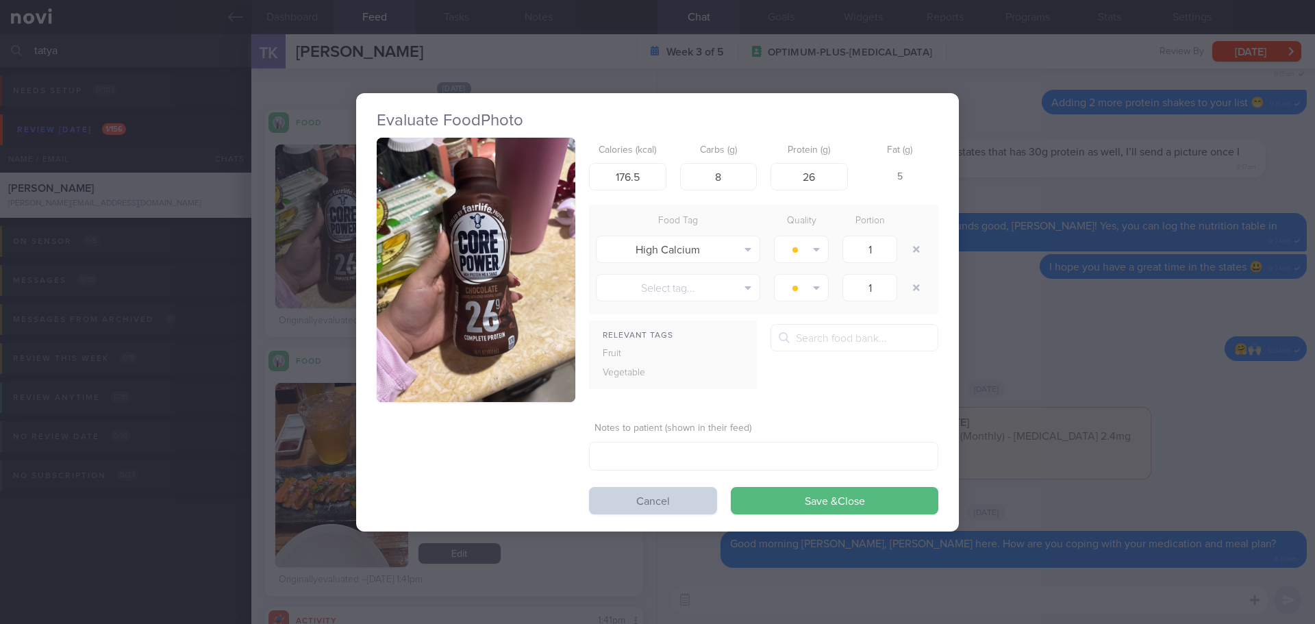
click at [620, 496] on button "Cancel" at bounding box center [653, 500] width 128 height 27
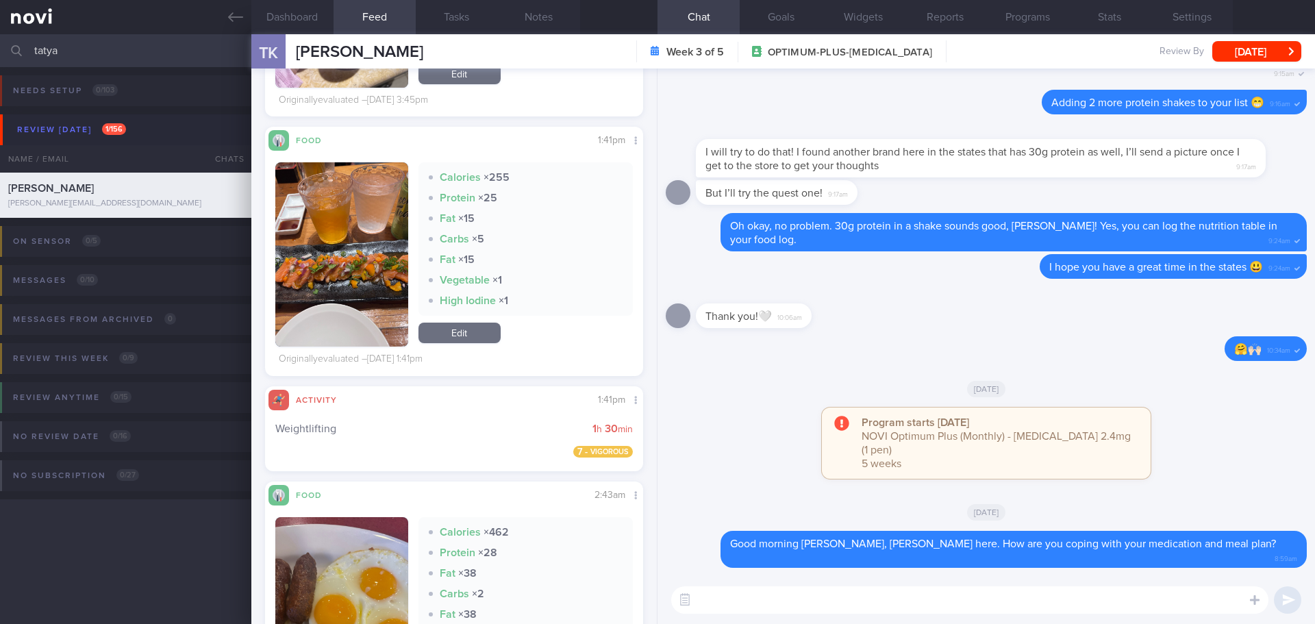
scroll to position [3356, 0]
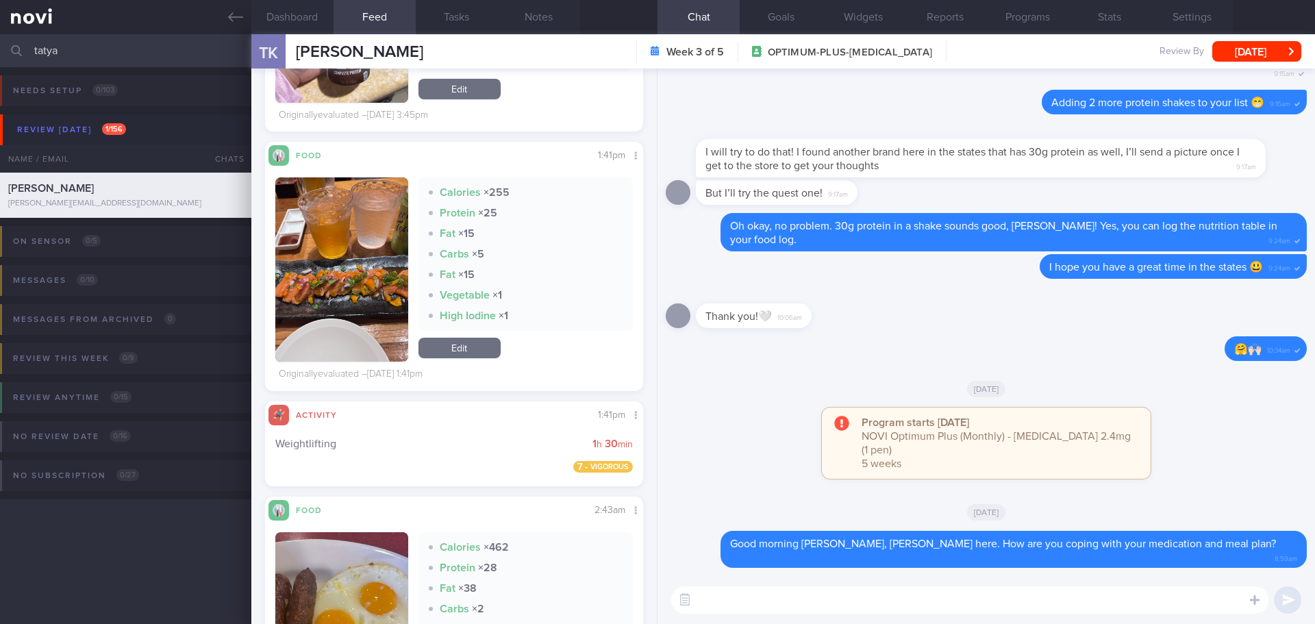
click at [346, 269] on button "button" at bounding box center [341, 269] width 133 height 184
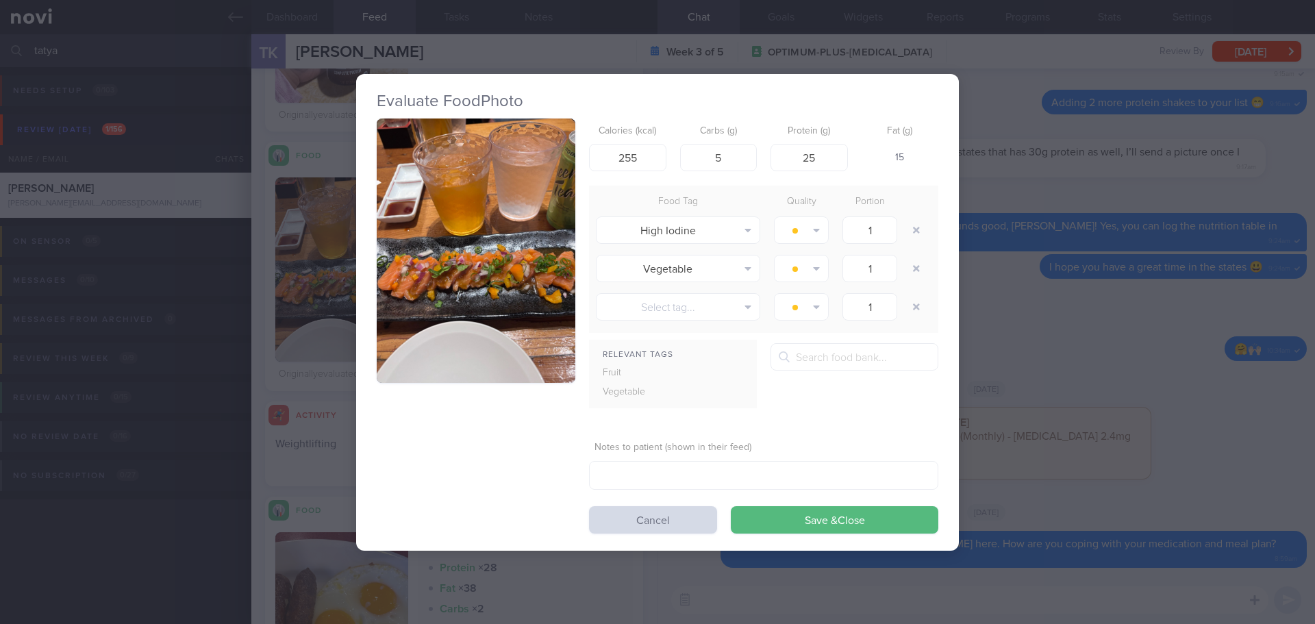
click at [573, 169] on button "button" at bounding box center [476, 250] width 199 height 265
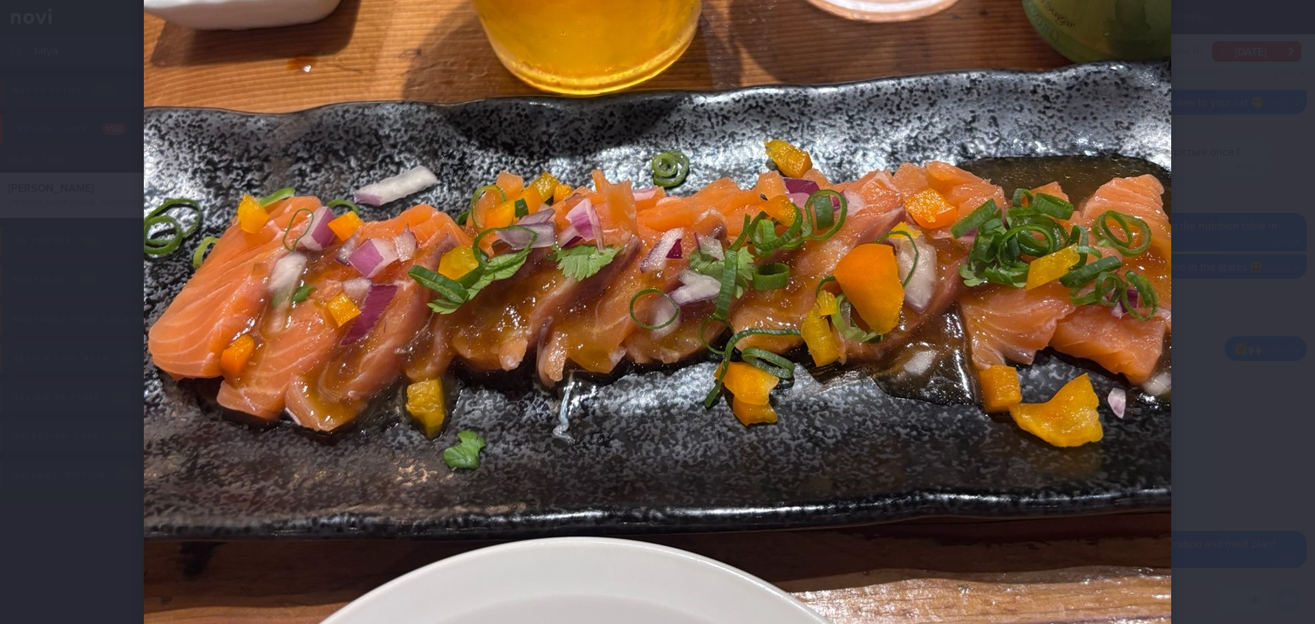
scroll to position [616, 0]
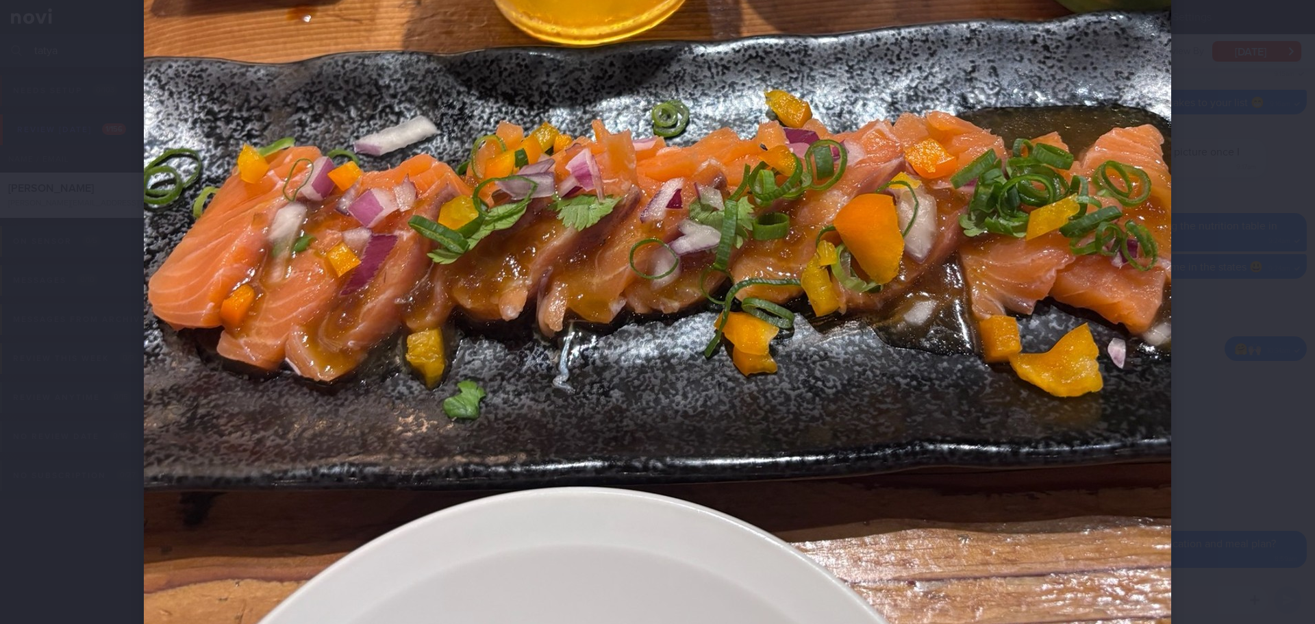
click at [1218, 249] on div at bounding box center [657, 123] width 1137 height 1479
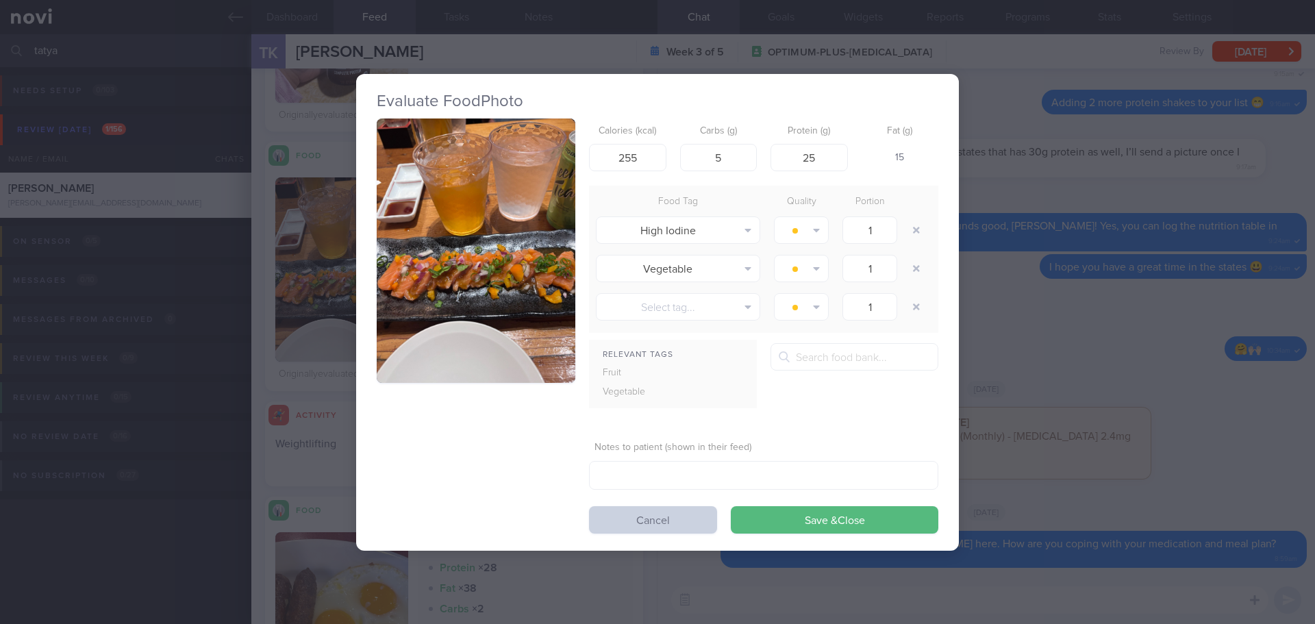
click at [648, 518] on button "Cancel" at bounding box center [653, 519] width 128 height 27
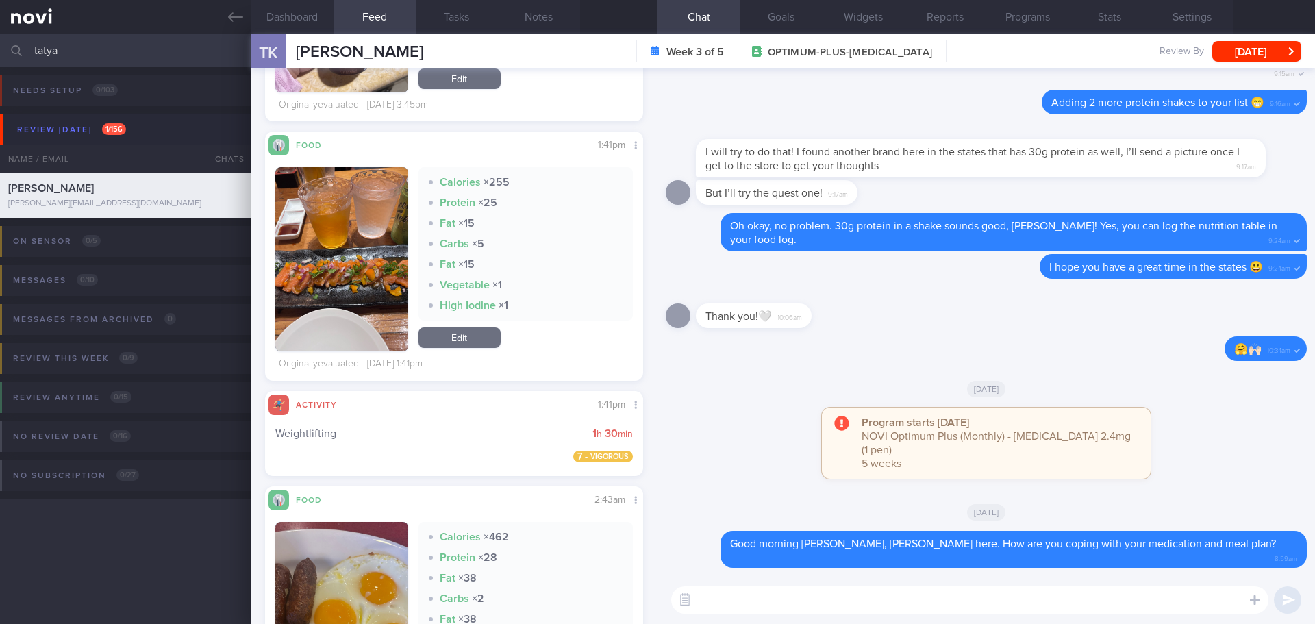
scroll to position [3766, 0]
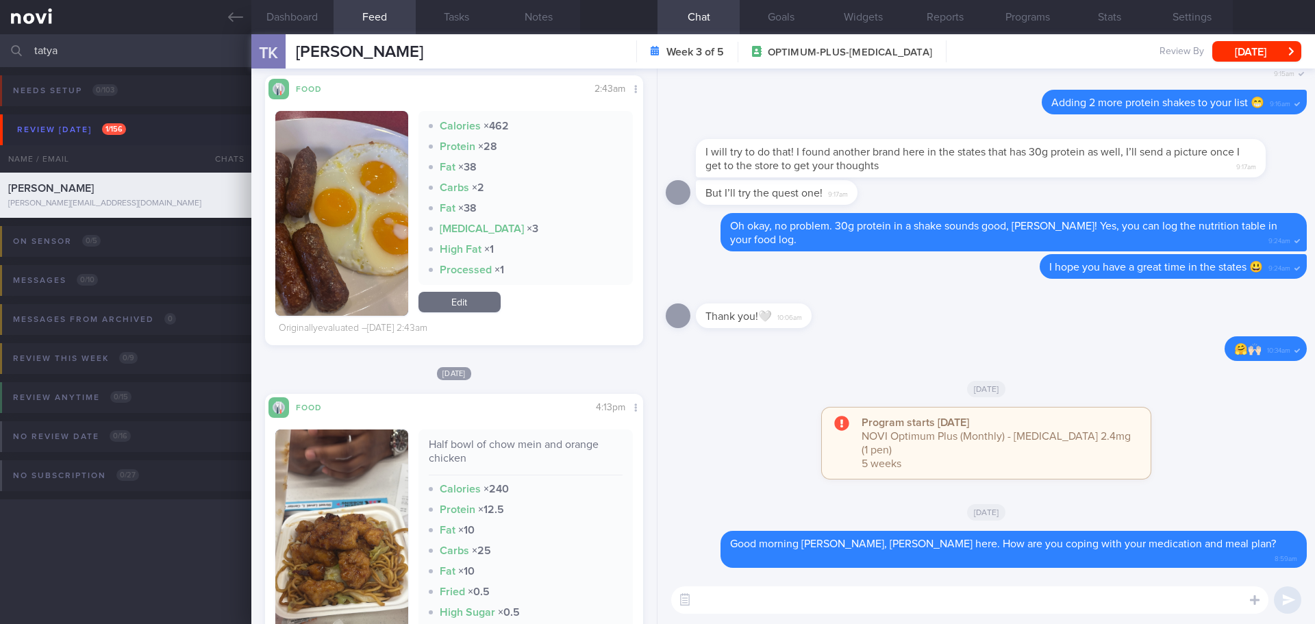
click at [307, 187] on button "button" at bounding box center [341, 213] width 133 height 205
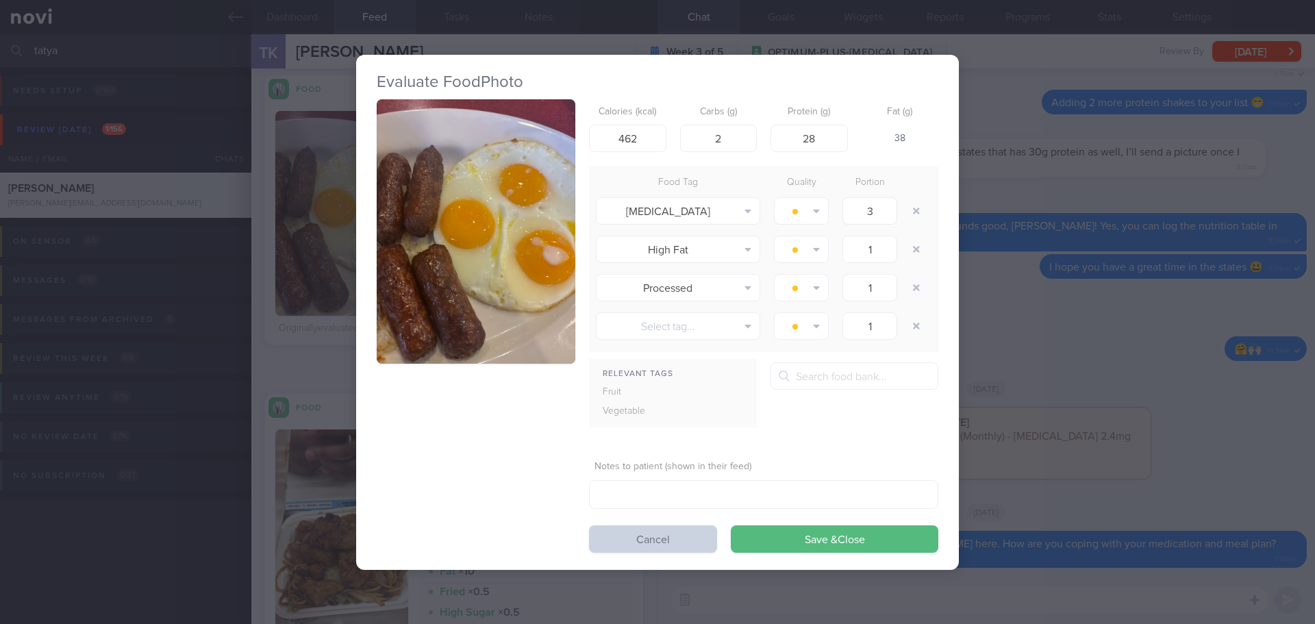
click at [627, 531] on button "Cancel" at bounding box center [653, 538] width 128 height 27
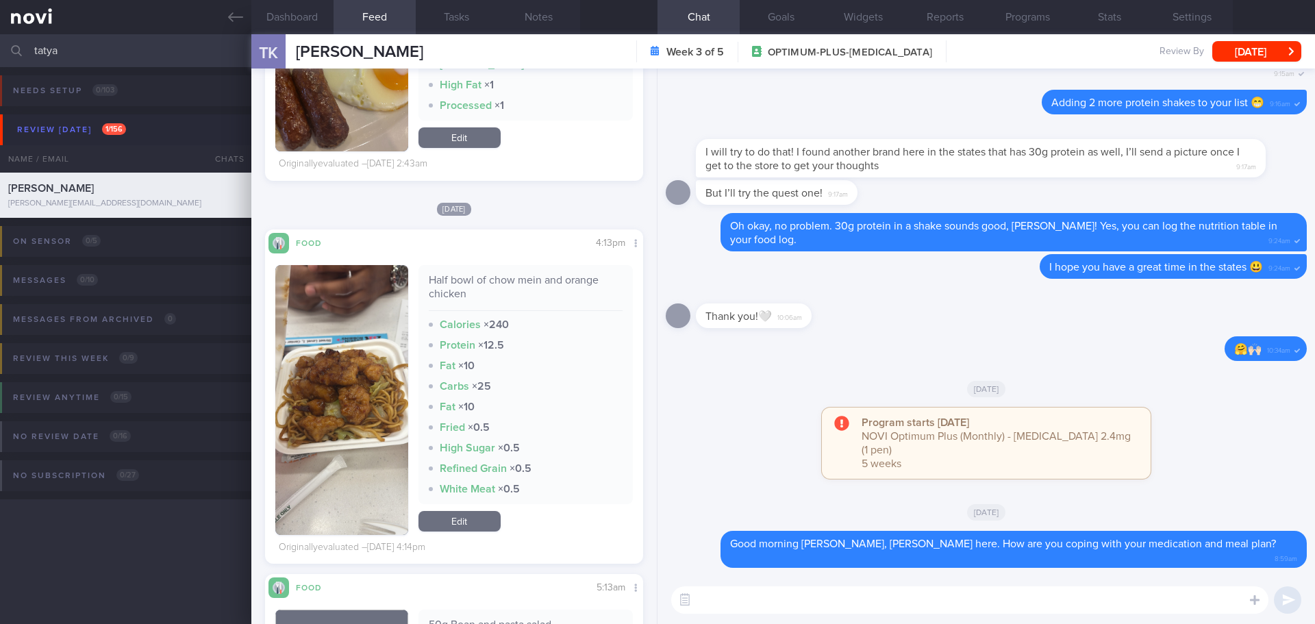
scroll to position [3903, 0]
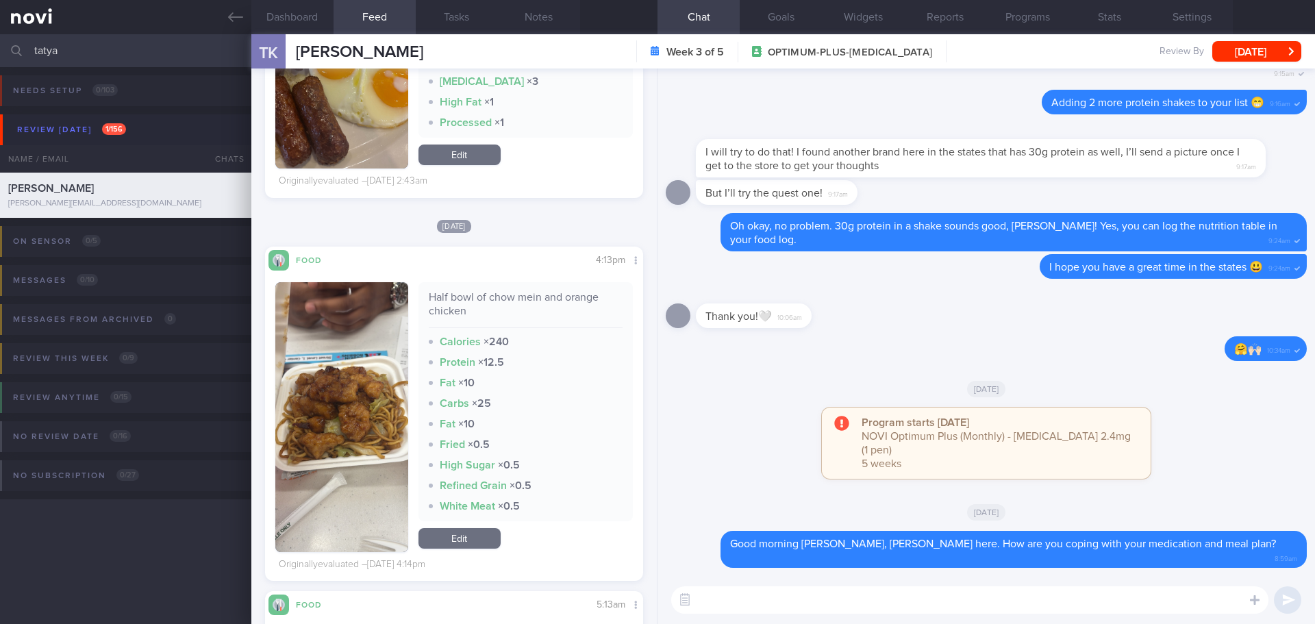
click at [366, 314] on img "button" at bounding box center [341, 417] width 133 height 270
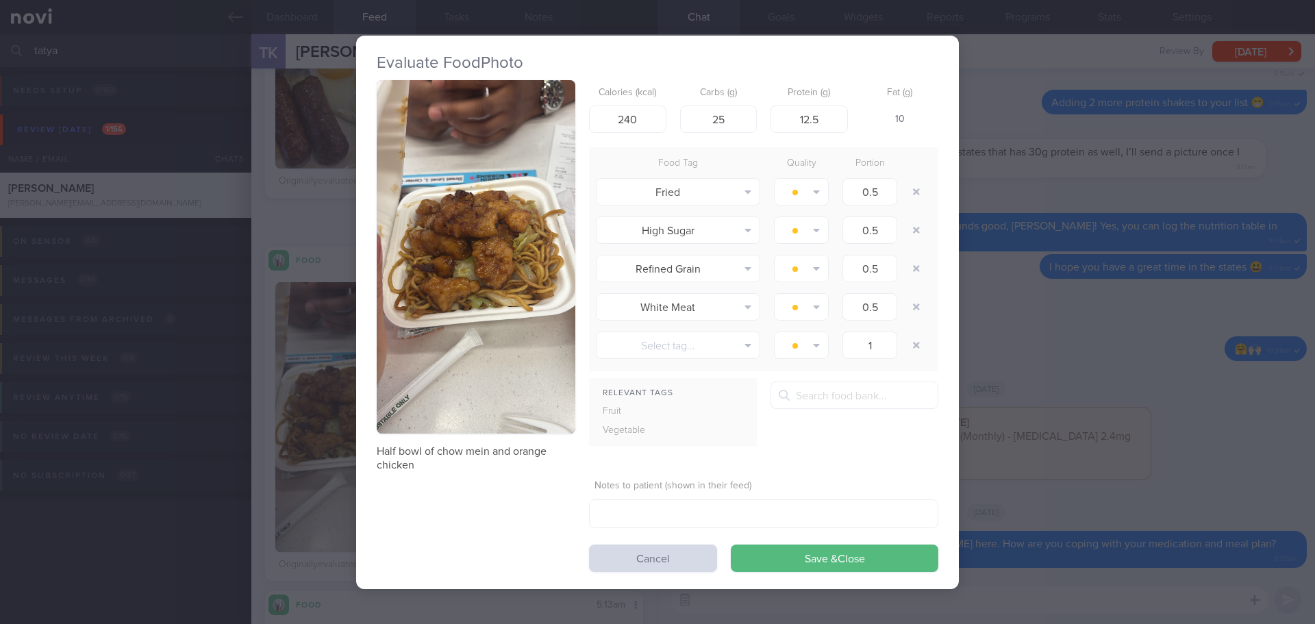
click at [483, 243] on button "button" at bounding box center [476, 256] width 199 height 353
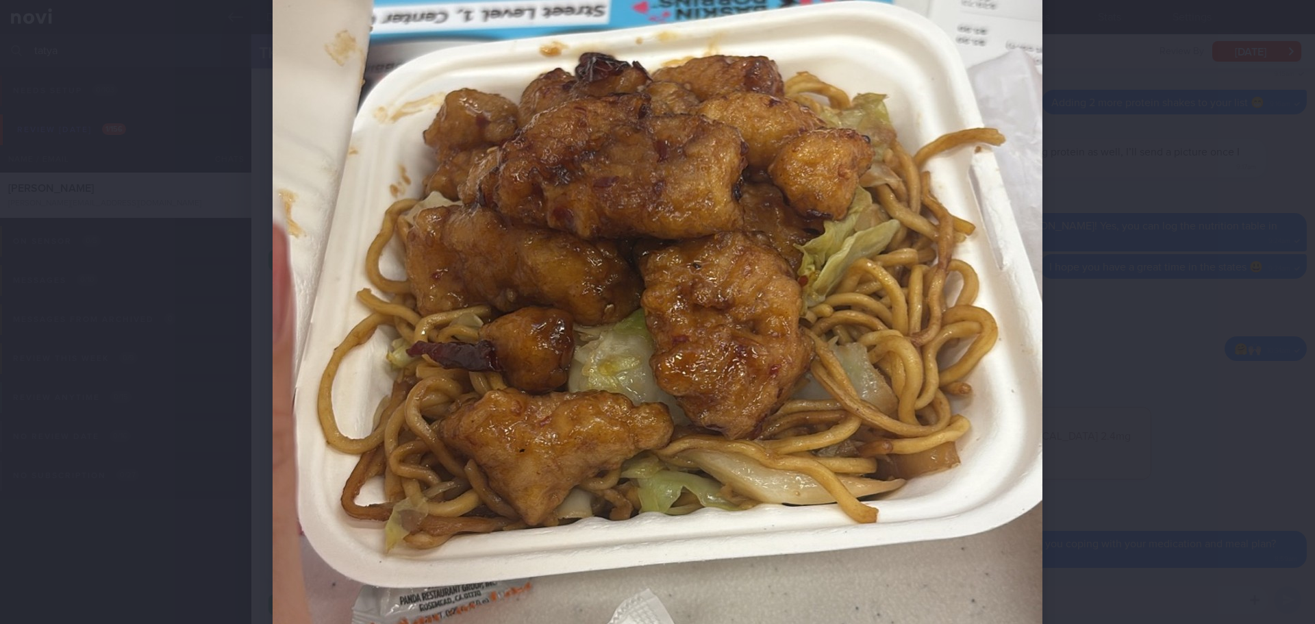
scroll to position [479, 0]
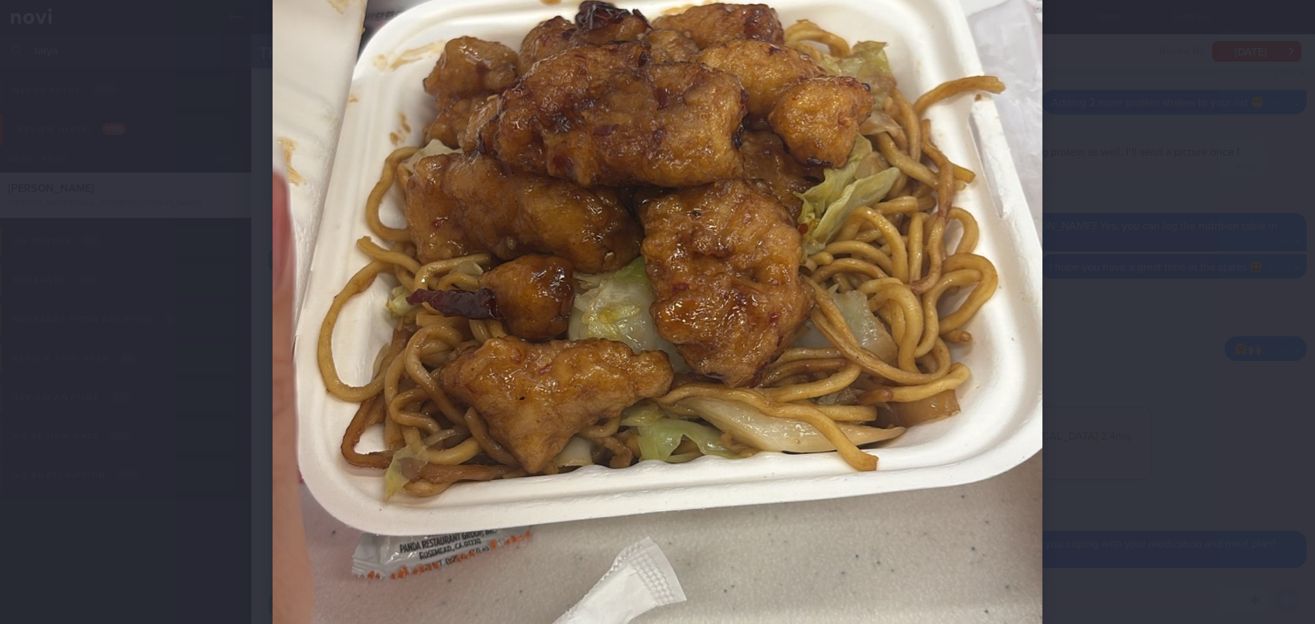
click at [1135, 231] on div at bounding box center [657, 312] width 1315 height 624
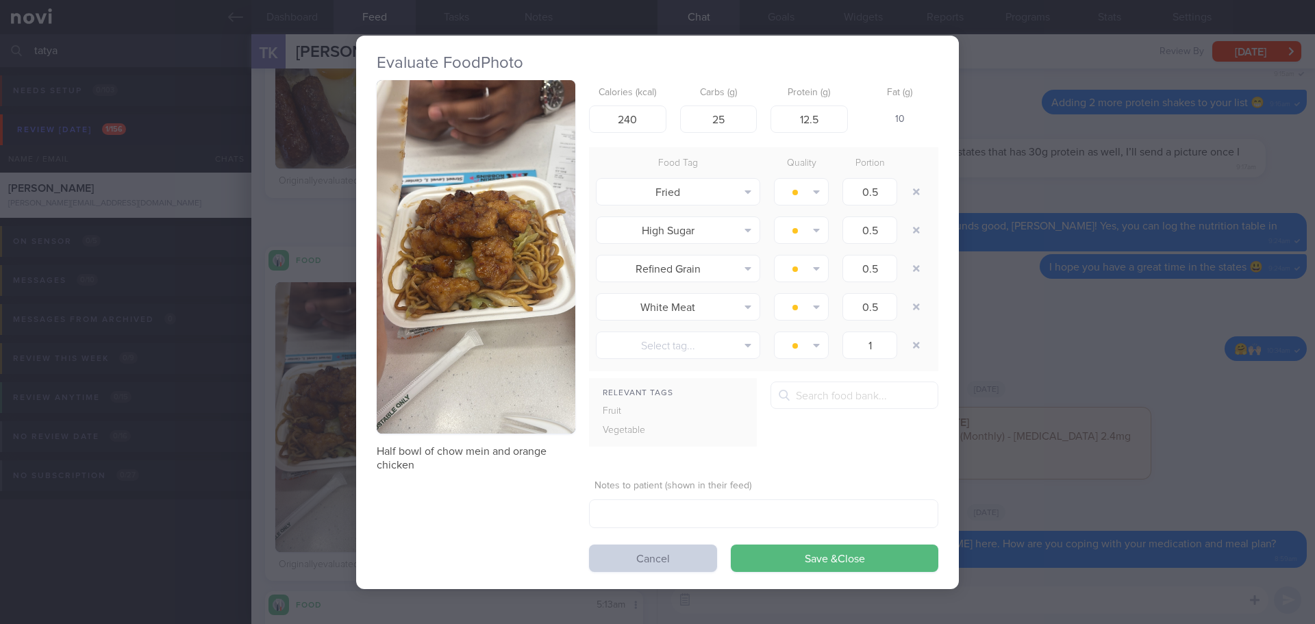
click at [605, 561] on button "Cancel" at bounding box center [653, 557] width 128 height 27
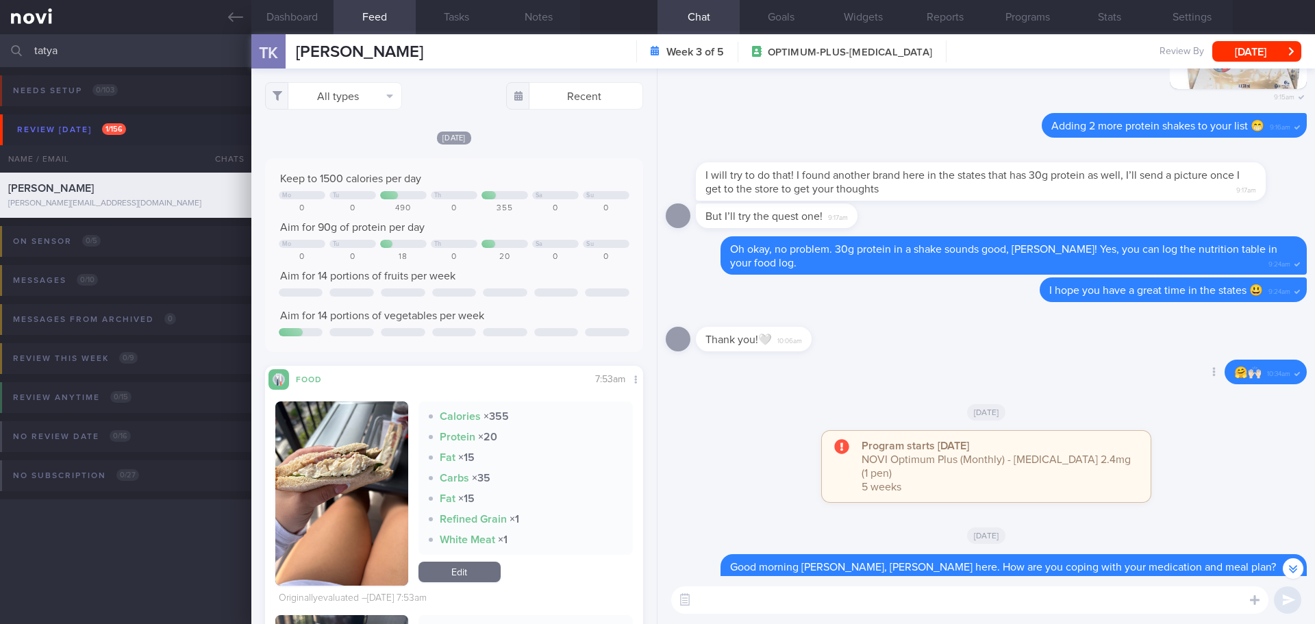
scroll to position [1, 0]
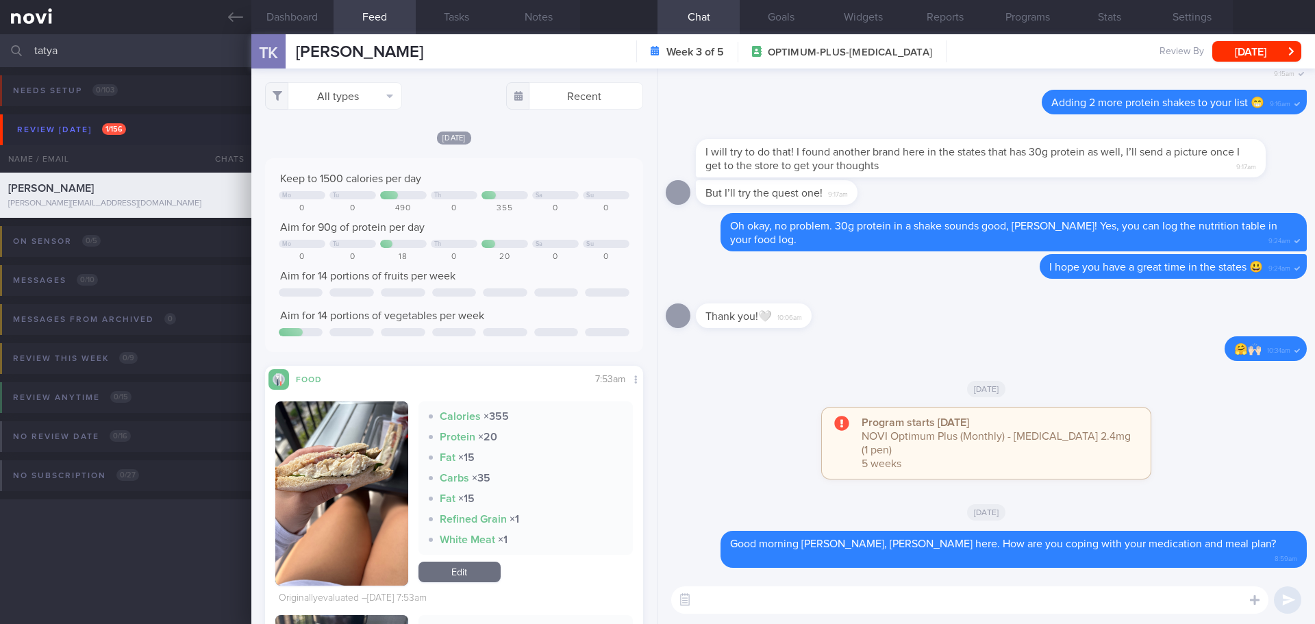
drag, startPoint x: 58, startPoint y: 53, endPoint x: -45, endPoint y: 58, distance: 102.9
click at [0, 58] on html "You are offline! Some functionality will be unavailable Patients New Users Coac…" at bounding box center [657, 312] width 1315 height 624
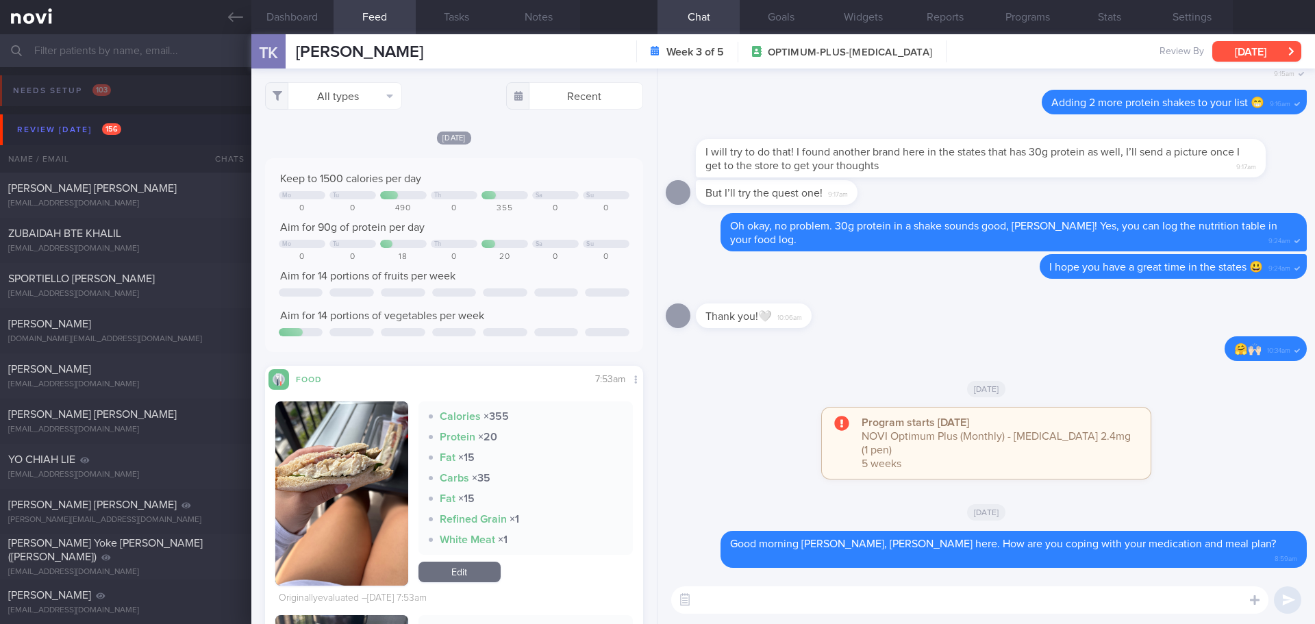
click at [1235, 47] on button "[DATE]" at bounding box center [1256, 51] width 89 height 21
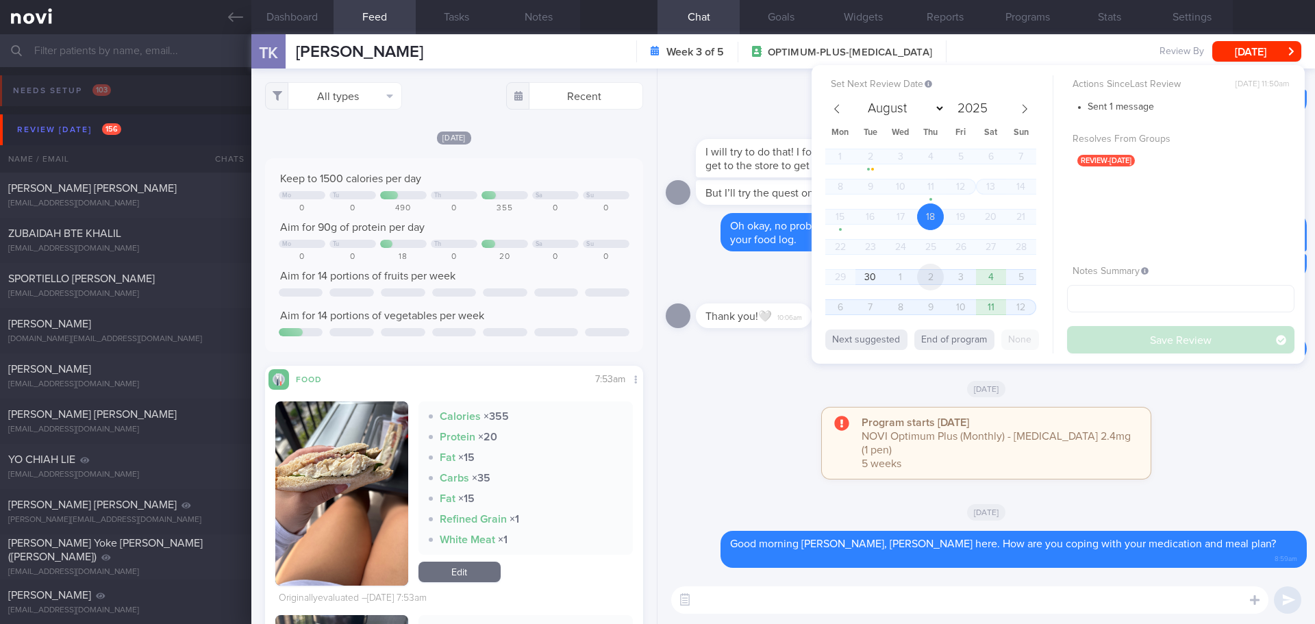
click at [928, 280] on span "2" at bounding box center [930, 277] width 27 height 27
select select "9"
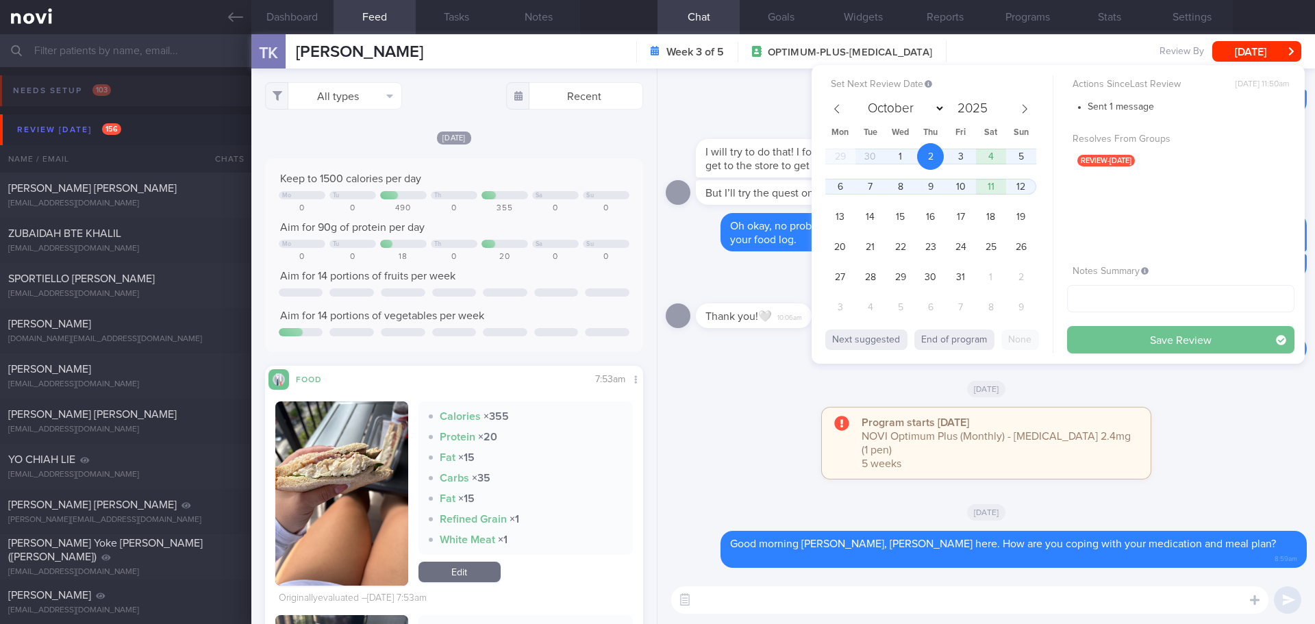
click at [1101, 336] on button "Save Review" at bounding box center [1180, 339] width 227 height 27
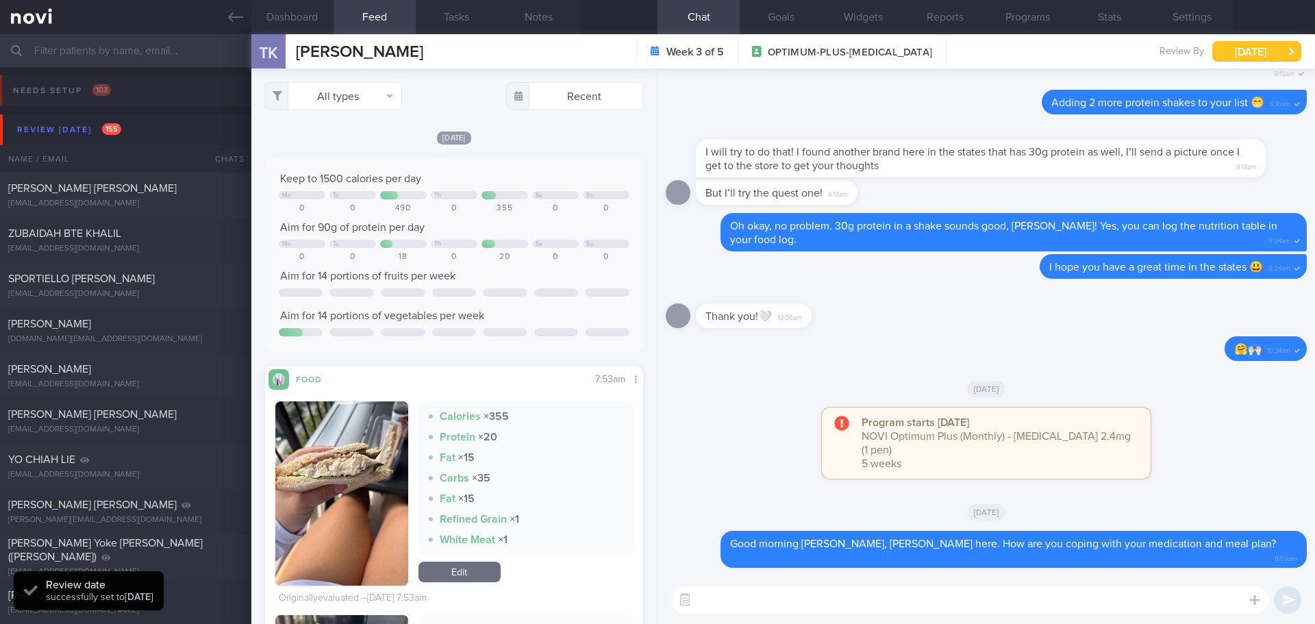
click at [1224, 46] on button "[DATE]" at bounding box center [1256, 51] width 89 height 21
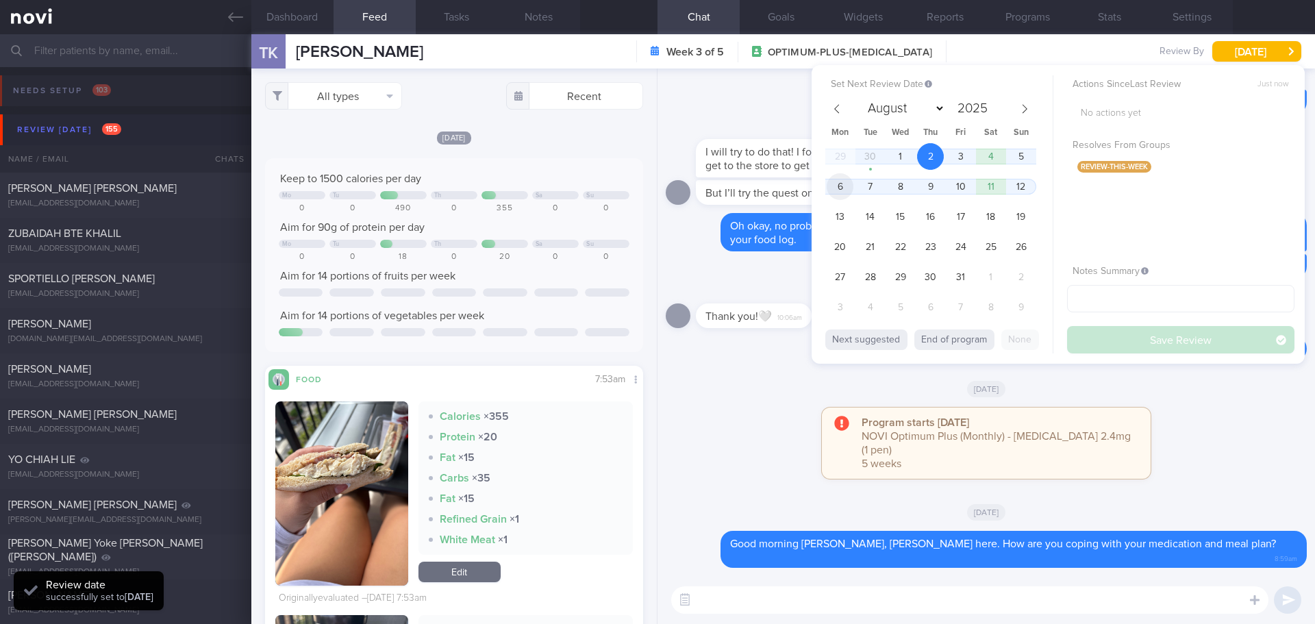
click at [842, 190] on span "6" at bounding box center [840, 186] width 27 height 27
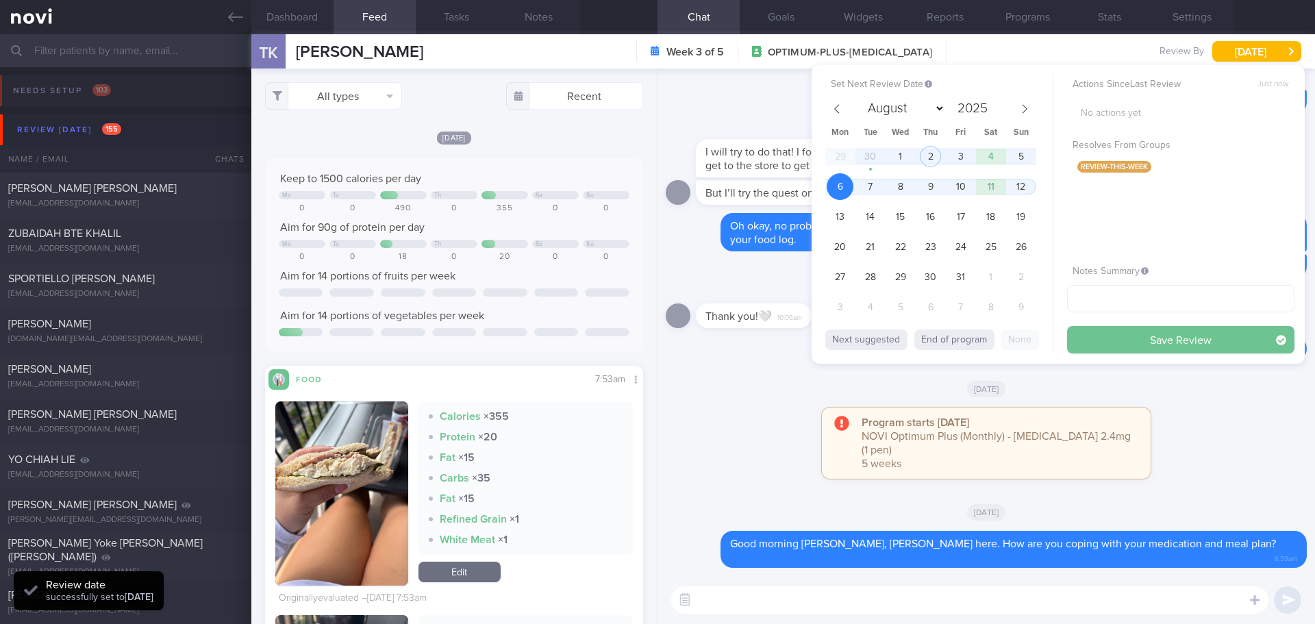
click at [1115, 334] on button "Save Review" at bounding box center [1180, 339] width 227 height 27
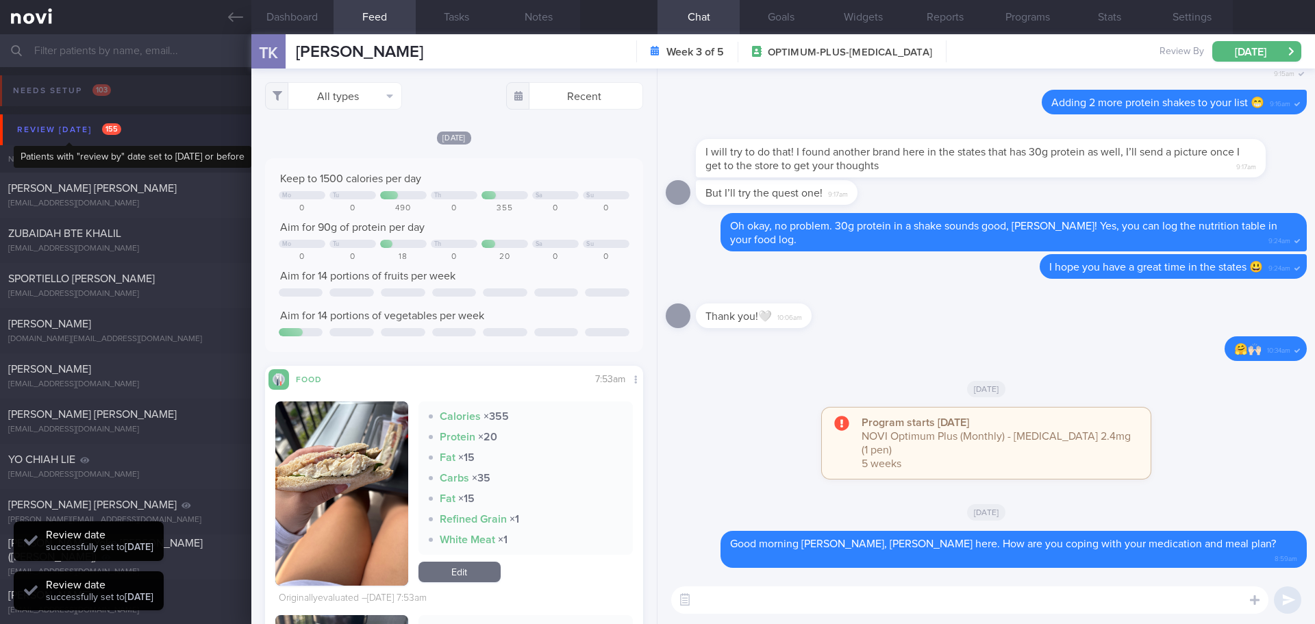
click at [58, 129] on div "Review [DATE] 155" at bounding box center [69, 130] width 111 height 18
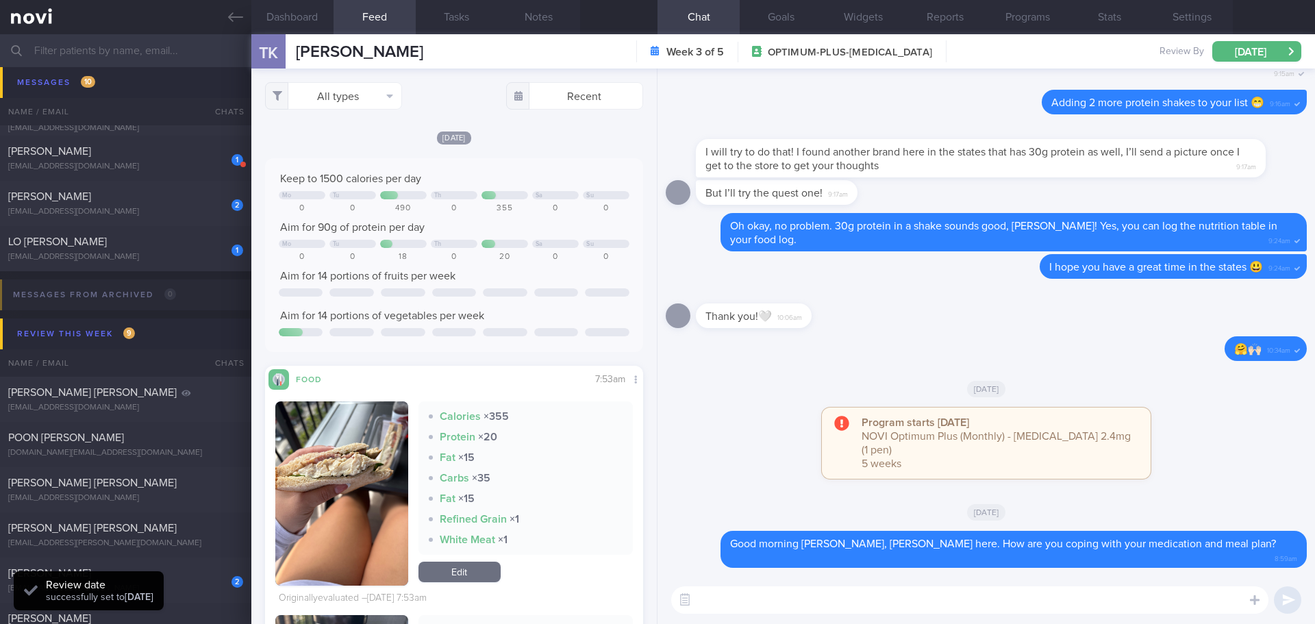
scroll to position [548, 0]
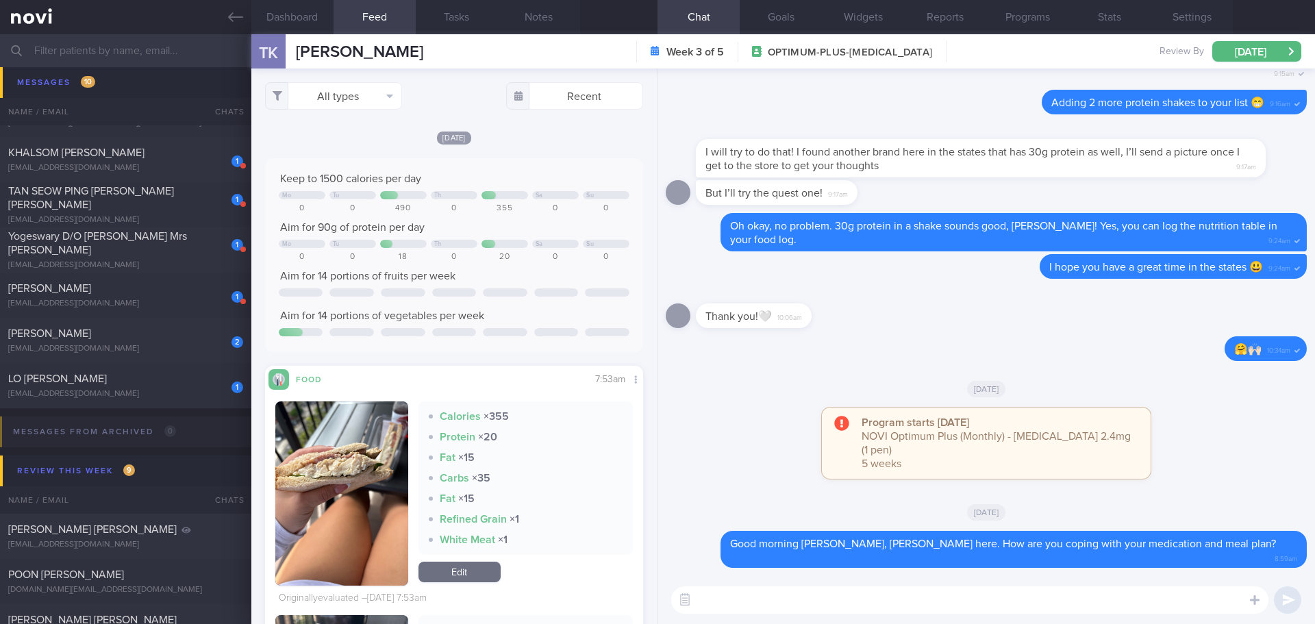
click at [99, 55] on input "text" at bounding box center [657, 50] width 1315 height 33
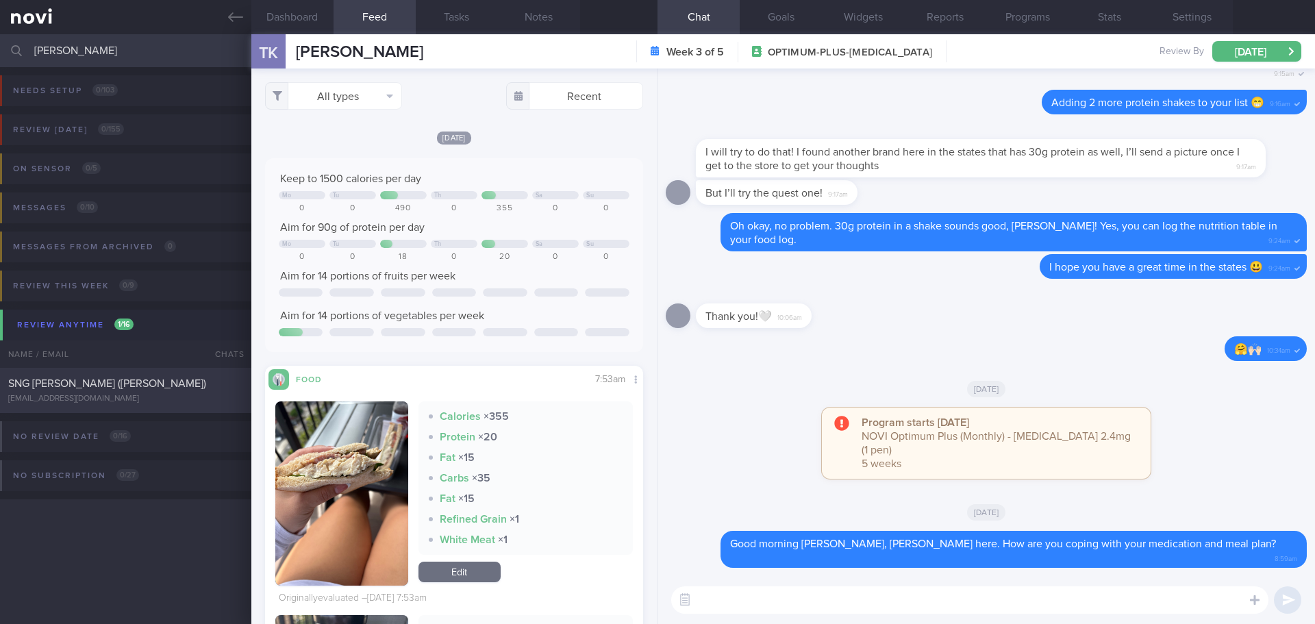
type input "[PERSON_NAME]"
click at [128, 390] on div "SNG [PERSON_NAME] ([PERSON_NAME]) [EMAIL_ADDRESS][DOMAIN_NAME]" at bounding box center [125, 390] width 251 height 27
type input "[DATE]"
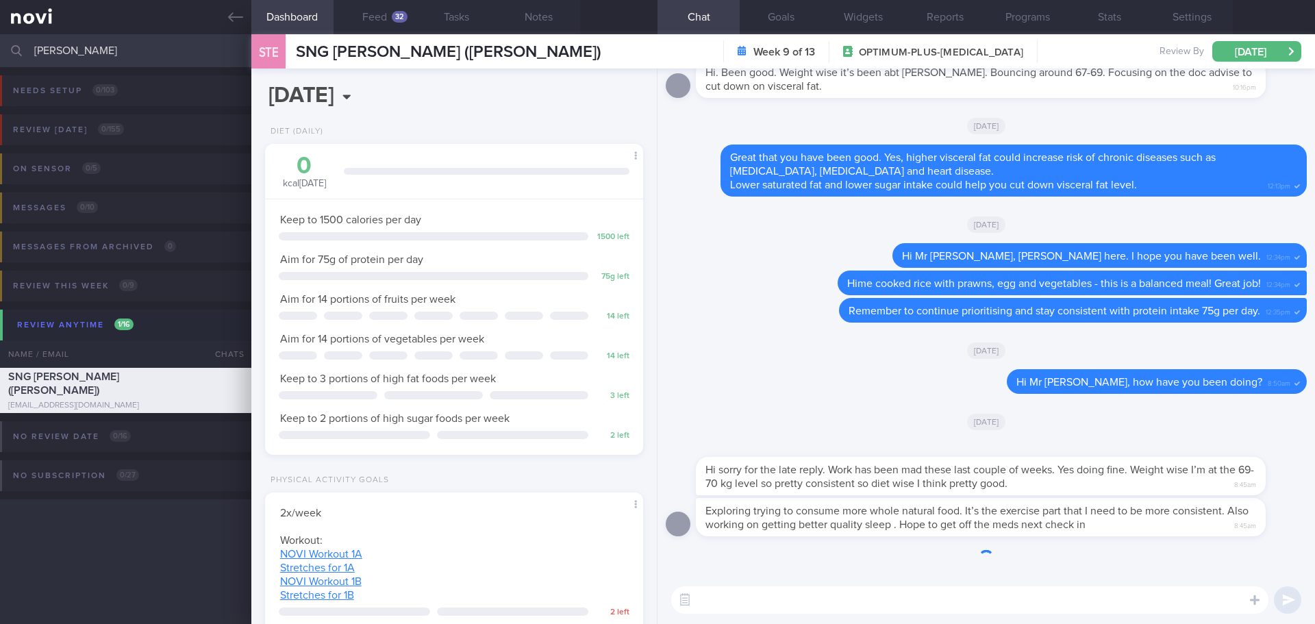
scroll to position [191, 344]
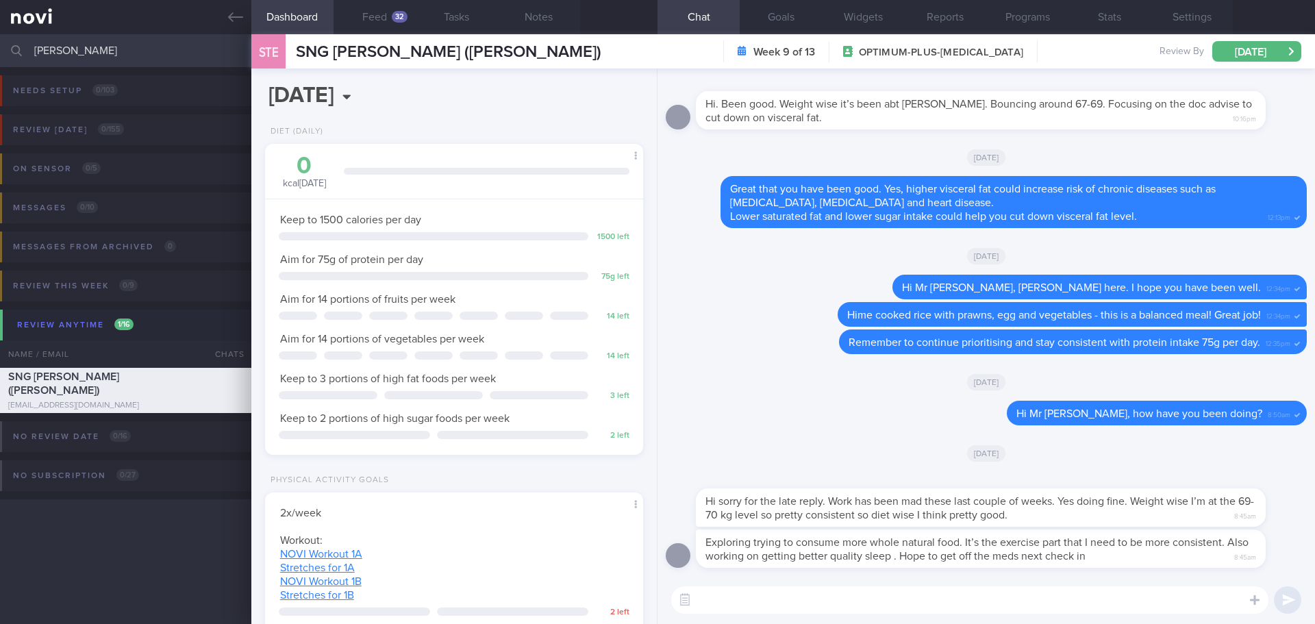
drag, startPoint x: 129, startPoint y: 62, endPoint x: 58, endPoint y: 56, distance: 71.4
click at [58, 56] on input "[PERSON_NAME]" at bounding box center [657, 50] width 1315 height 33
